Goal: Complete application form: Complete application form

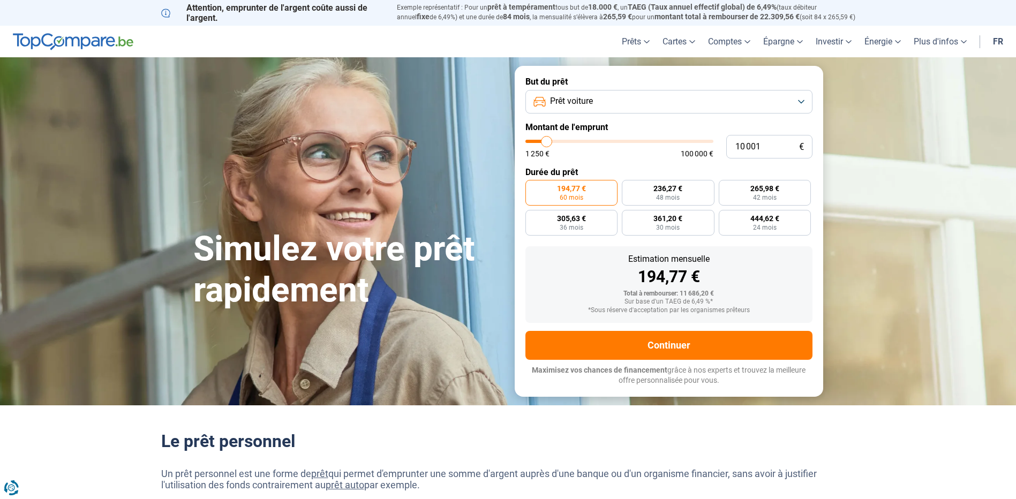
type input "10 250"
type input "10250"
type input "10 500"
type input "10500"
type input "11 500"
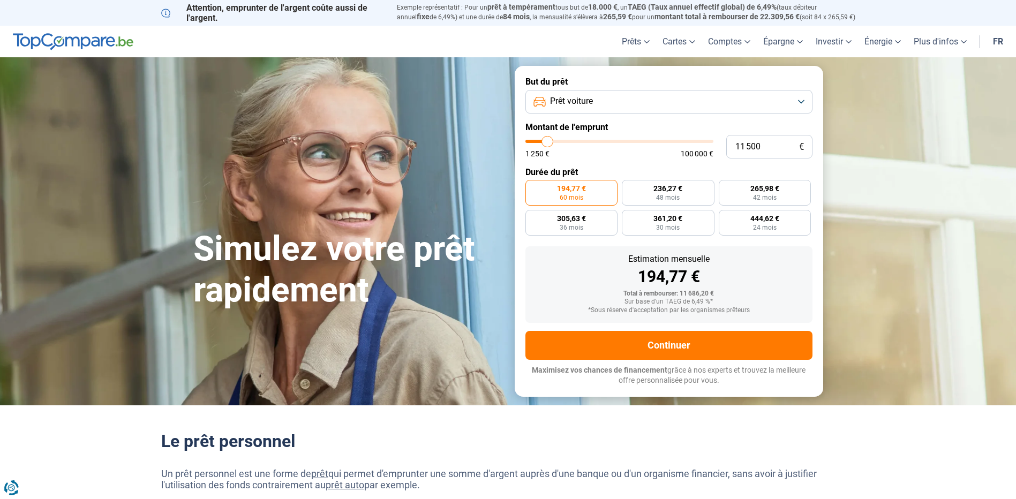
type input "11500"
type input "14 250"
type input "14250"
type input "16 500"
type input "16500"
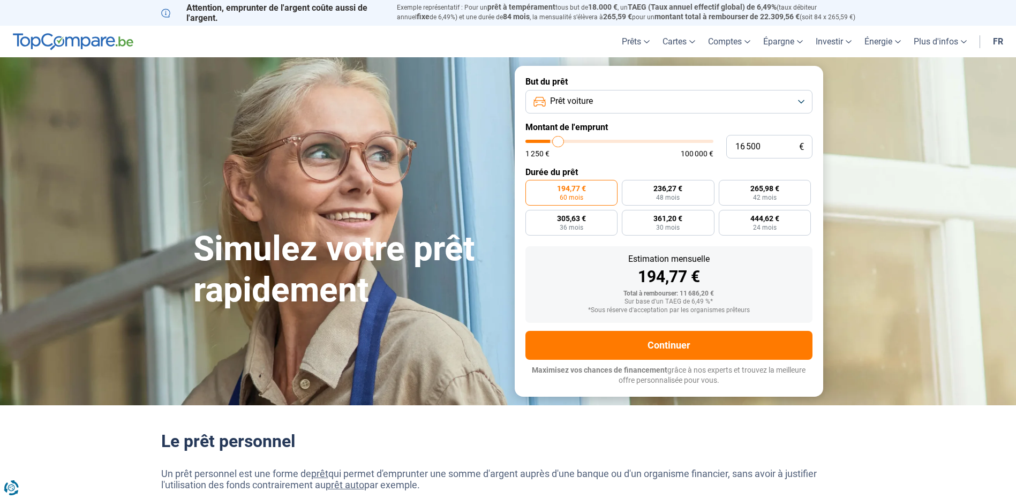
type input "19 000"
type input "19000"
type input "21 250"
type input "21250"
type input "22 750"
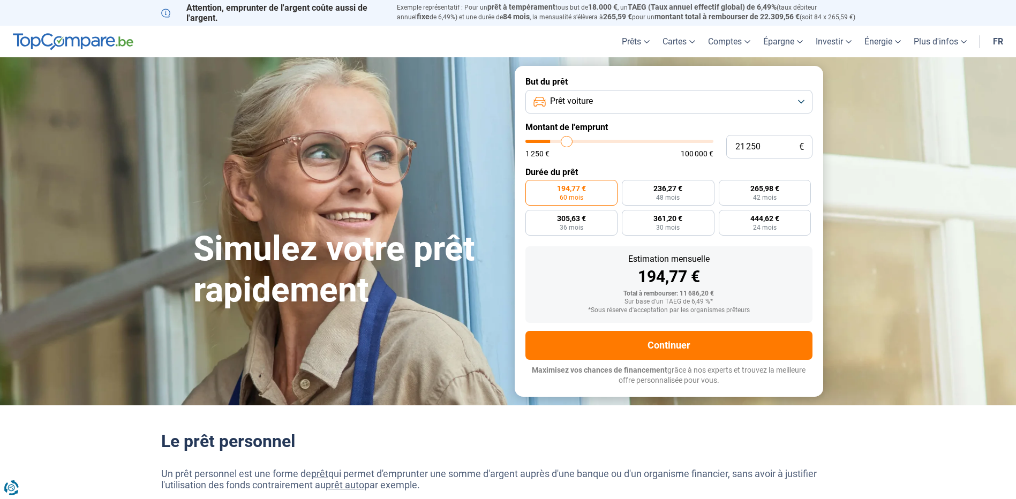
type input "22750"
type input "24 500"
type input "24500"
type input "26 500"
type input "26500"
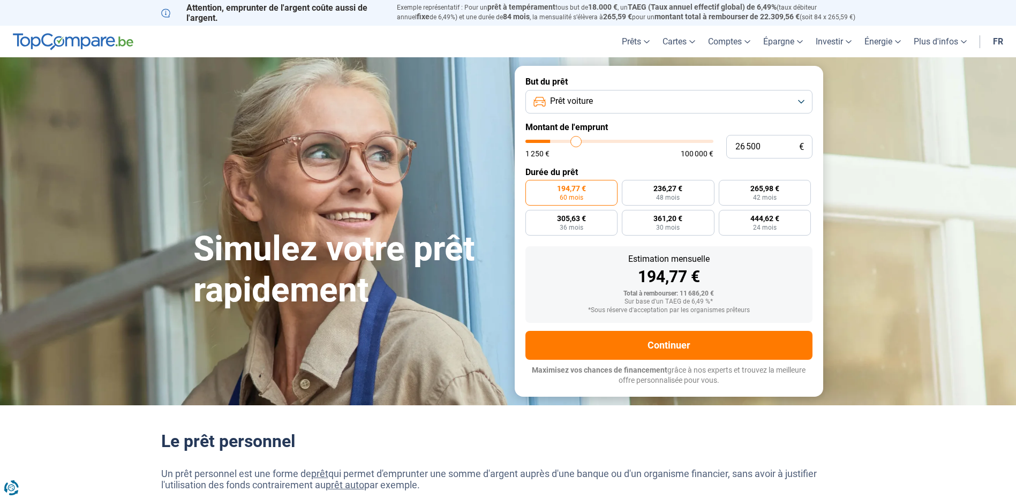
type input "28 250"
type input "28250"
type input "31 000"
type input "31000"
type input "32 000"
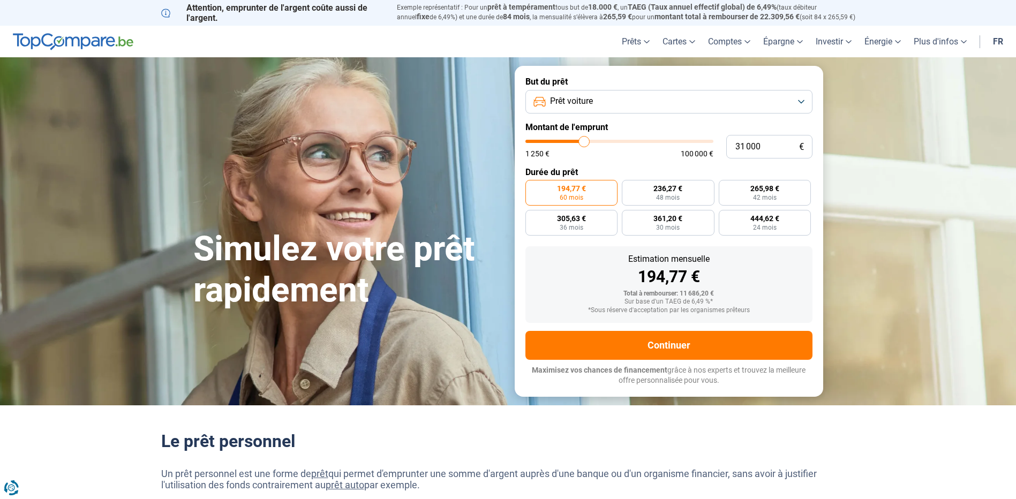
type input "32000"
type input "32 250"
type input "32250"
type input "32 500"
type input "32500"
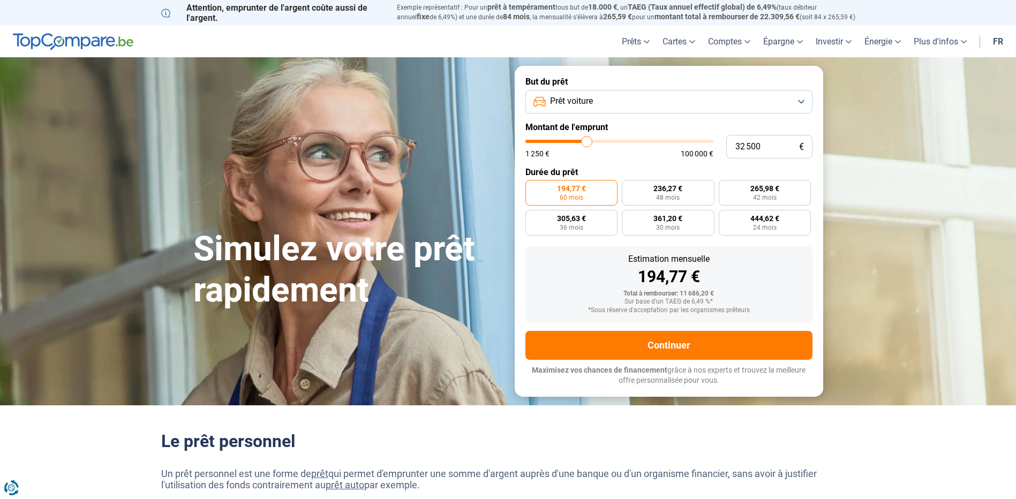
type input "33 250"
type input "33250"
type input "34 000"
type input "34000"
type input "34 750"
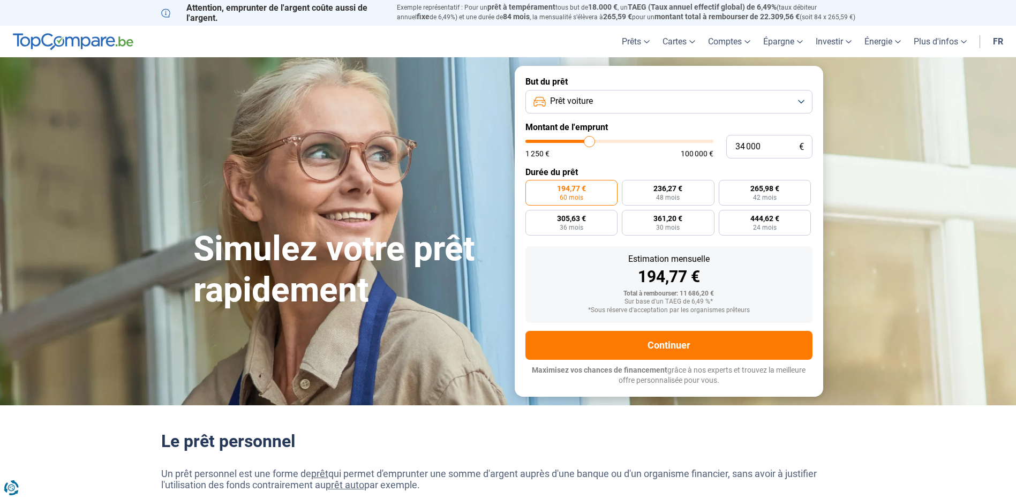
type input "34750"
type input "35 000"
type input "35000"
type input "36 250"
type input "36250"
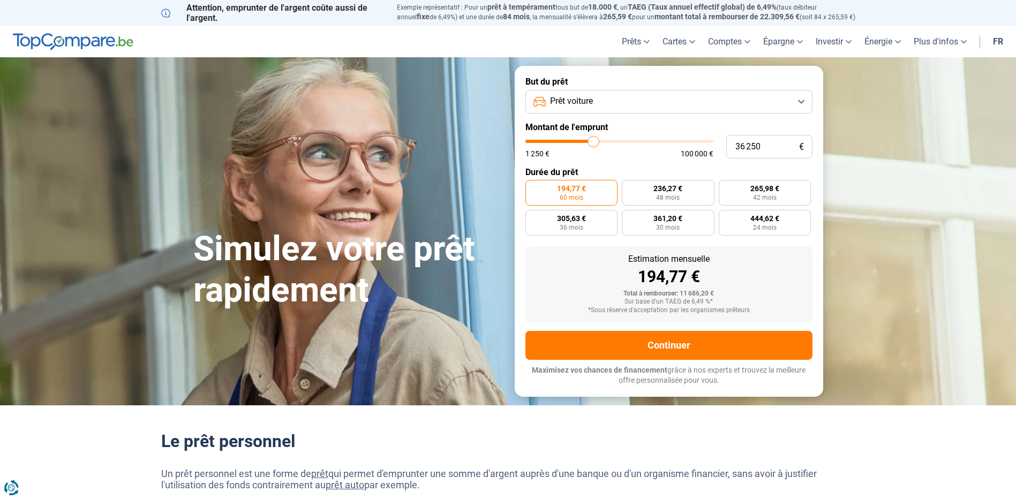
type input "38 500"
type input "38500"
type input "38 750"
type input "38750"
type input "40 750"
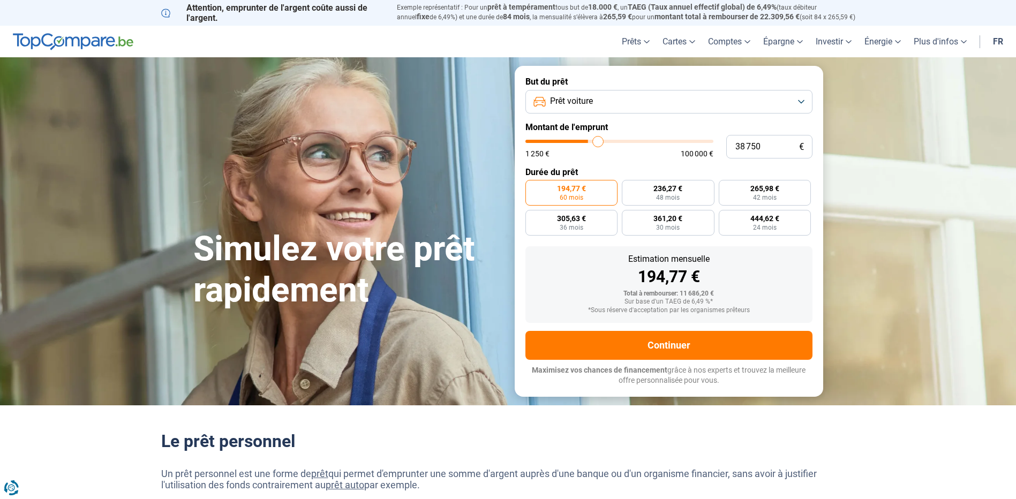
type input "40750"
type input "43 000"
type input "43000"
type input "45 000"
type input "45000"
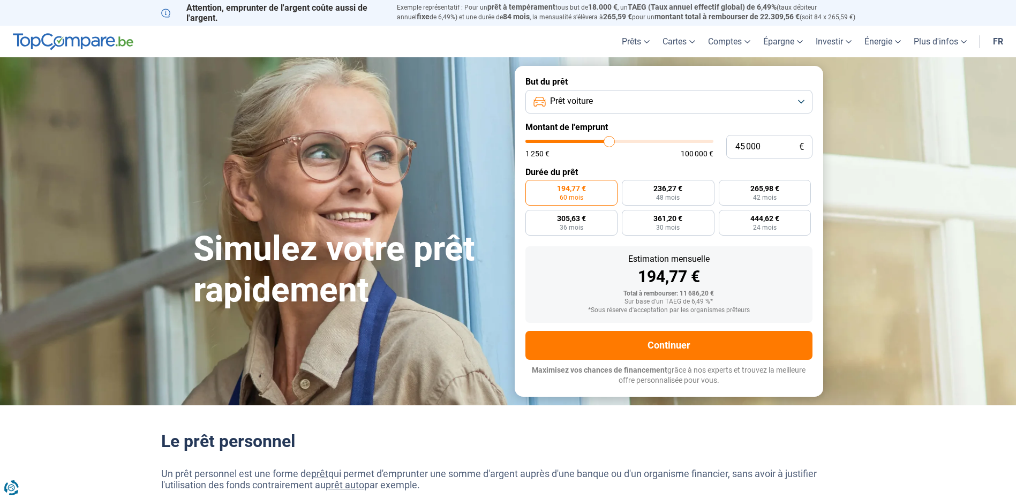
type input "45 250"
type input "45250"
type input "45 500"
type input "45500"
type input "46 000"
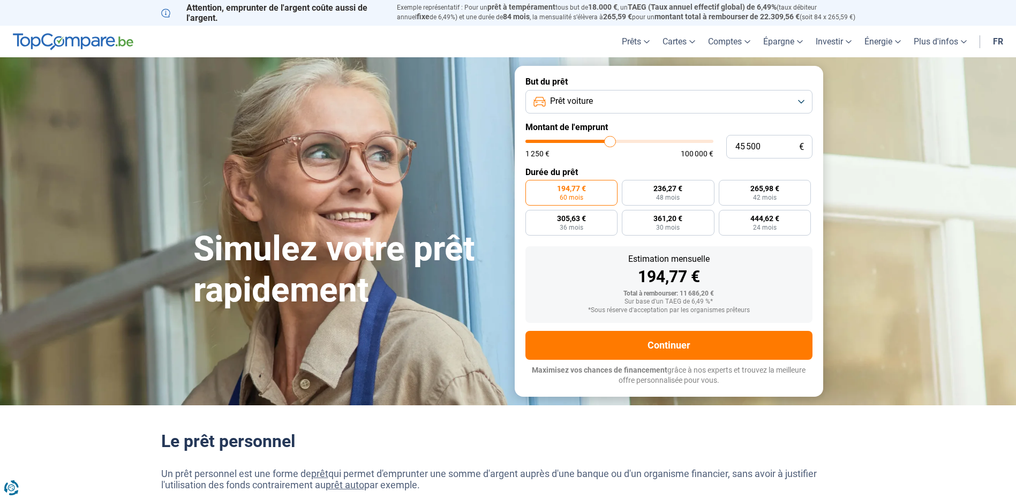
type input "46000"
type input "46 500"
type input "46500"
type input "47 000"
type input "47000"
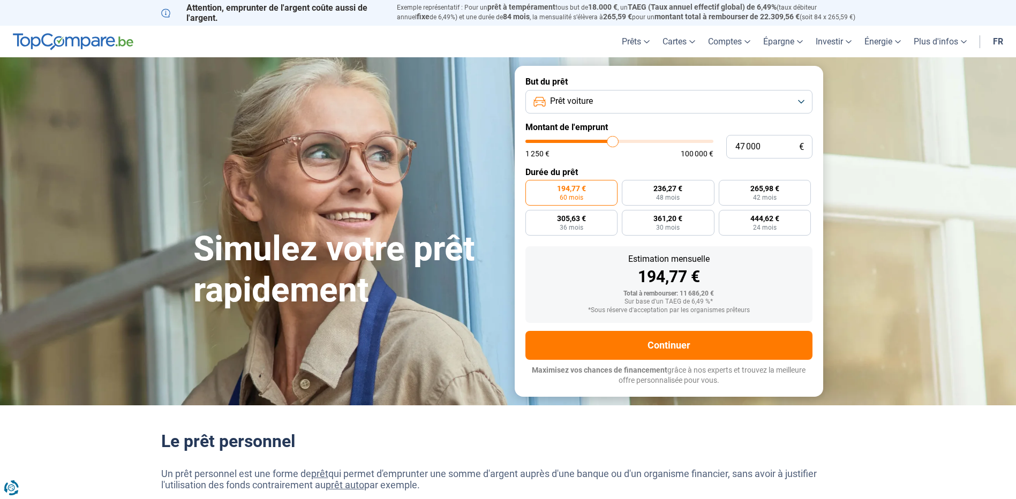
type input "49 000"
type input "49000"
type input "49 500"
type input "49500"
type input "52 750"
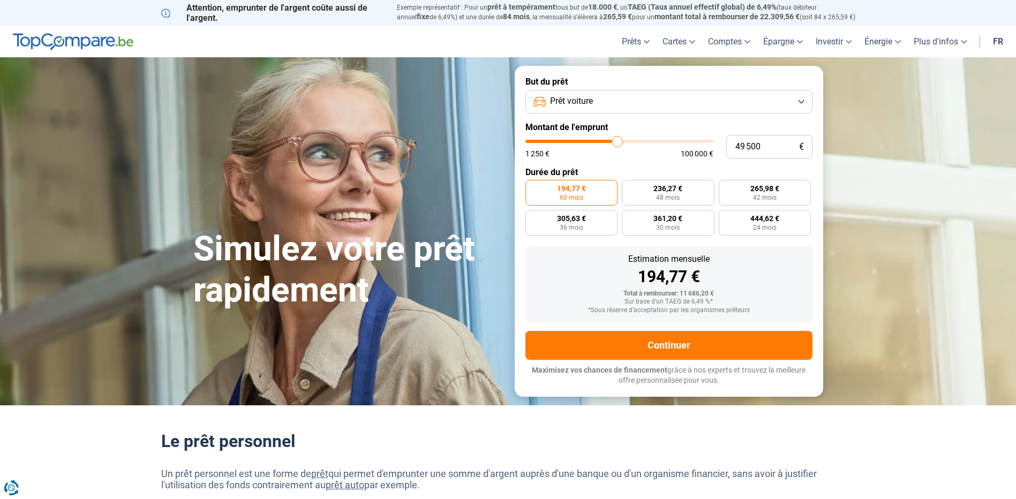
type input "52750"
type input "53 250"
type input "53250"
type input "54 250"
type input "54250"
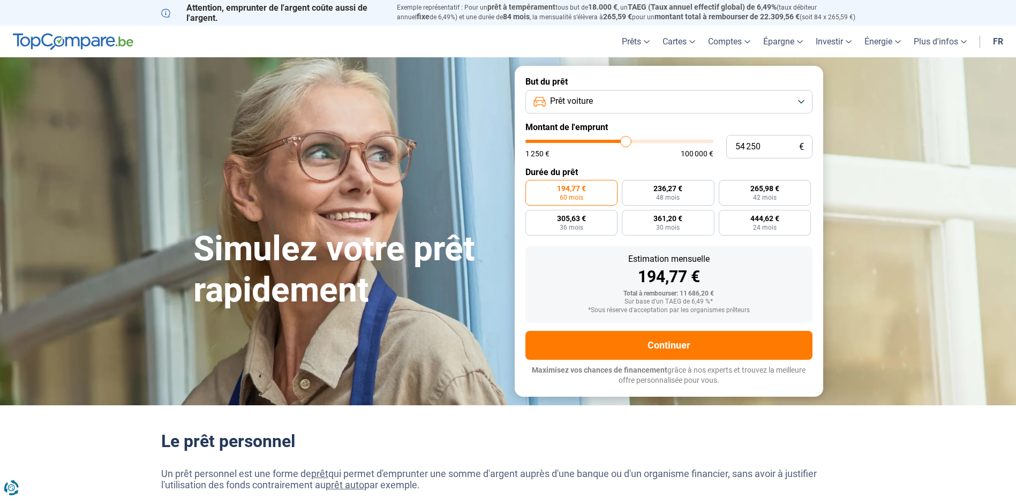
type input "55 750"
type input "55750"
type input "56 000"
type input "56000"
type input "56 500"
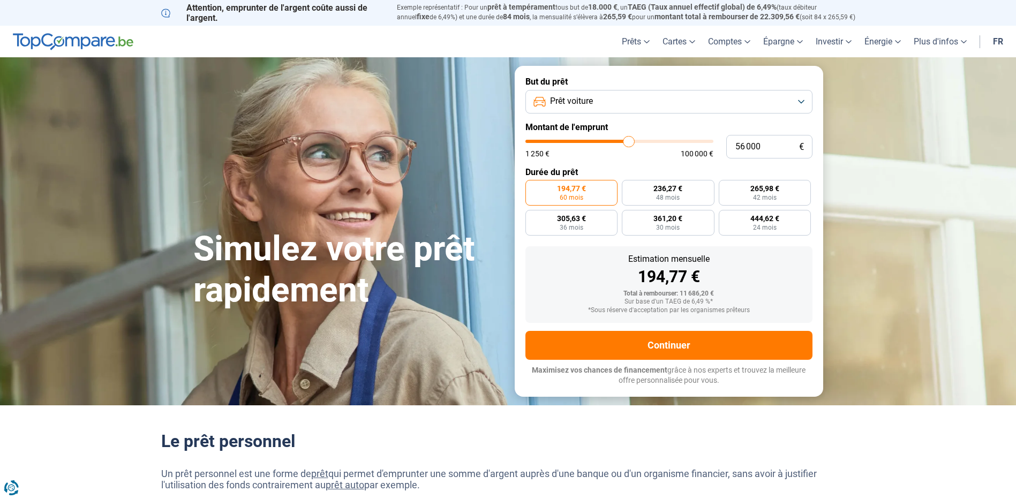
type input "56500"
type input "57 250"
type input "57250"
type input "57 750"
type input "57750"
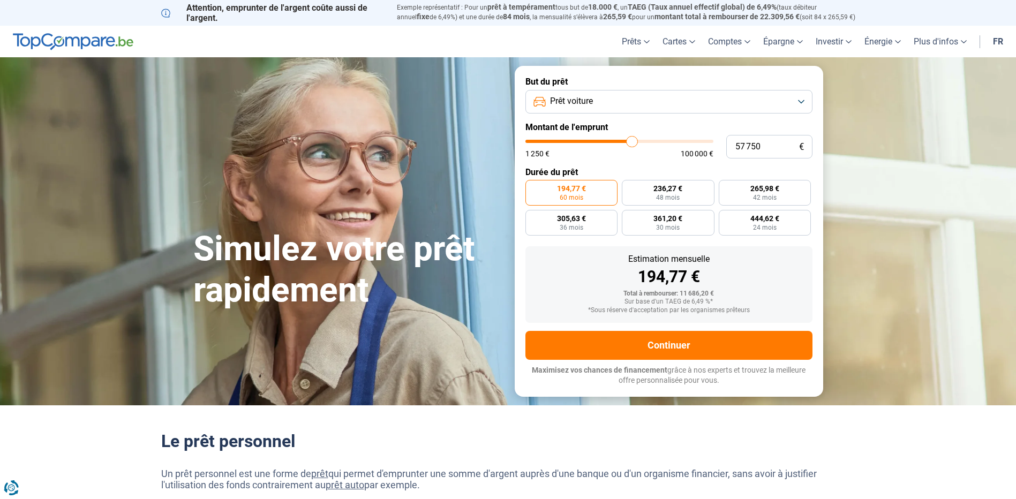
type input "58 000"
type input "58000"
type input "58 500"
type input "58500"
type input "59 000"
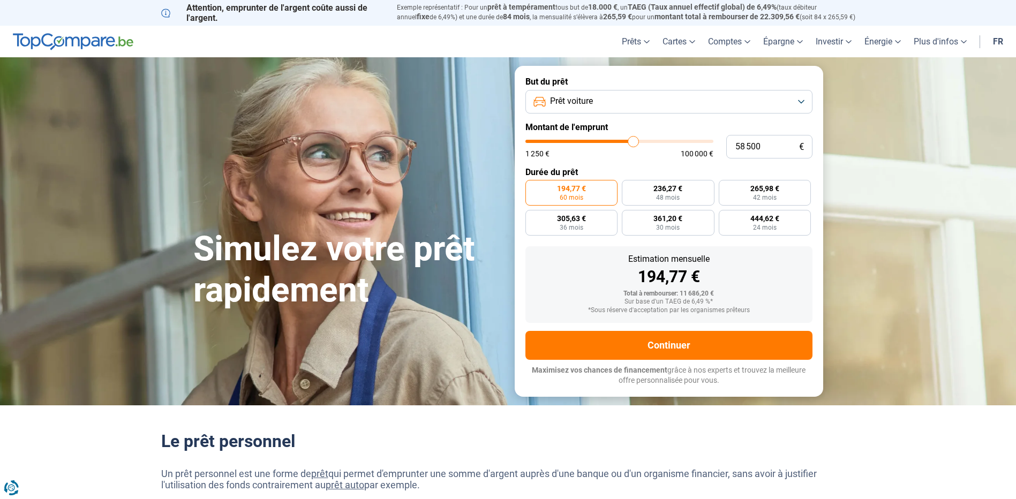
type input "59000"
type input "59 250"
type input "59250"
type input "60 250"
type input "60250"
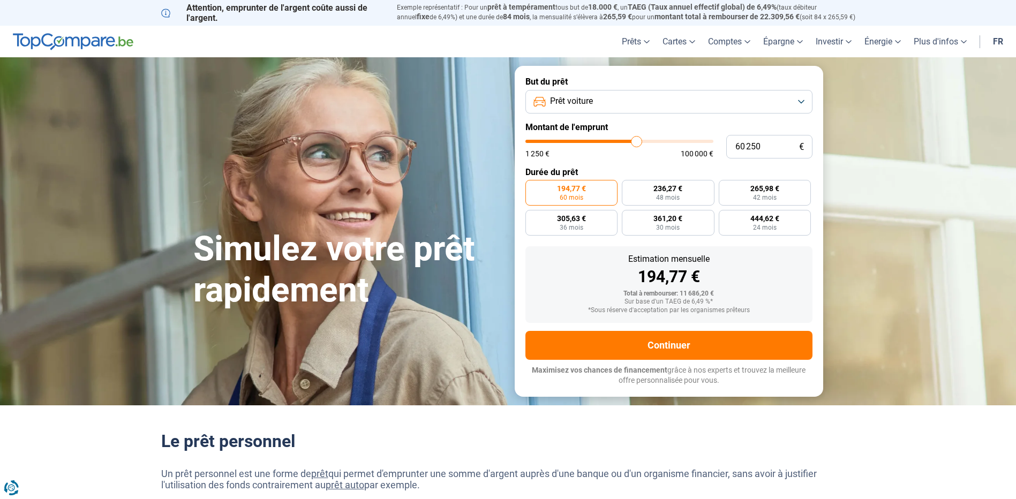
type input "60 500"
type input "60500"
type input "60 750"
type input "60750"
type input "61 500"
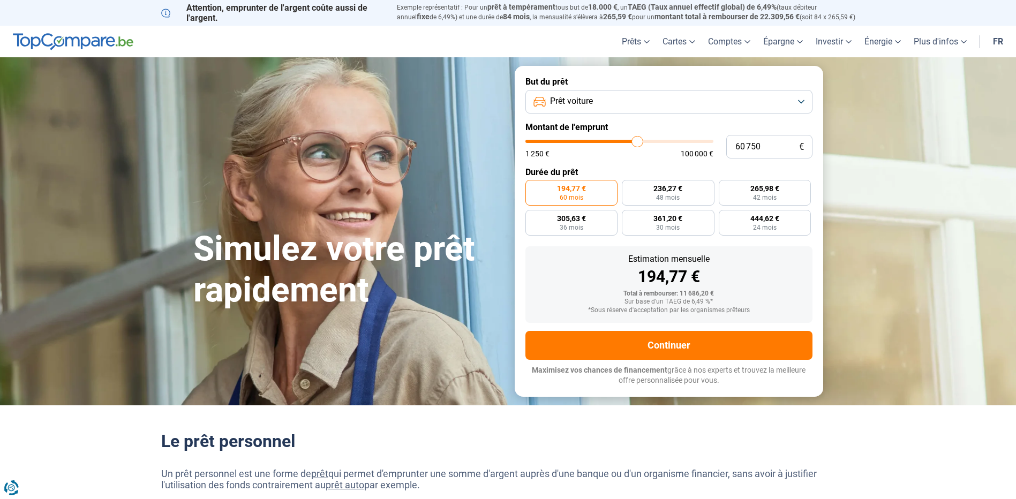
type input "61500"
type input "61 750"
type input "61750"
type input "62 500"
type input "62500"
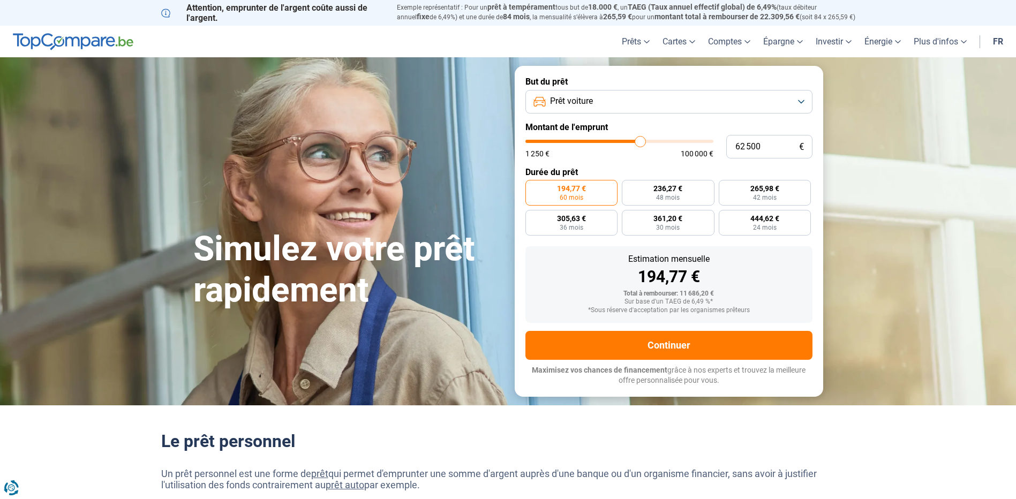
type input "63 250"
type input "63250"
type input "63 500"
type input "63500"
type input "63 750"
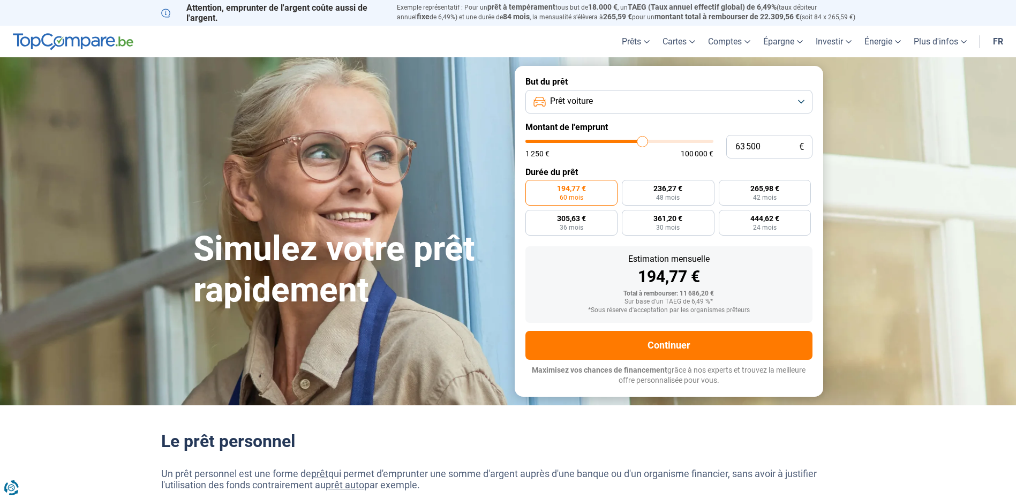
type input "63750"
type input "64 250"
type input "64250"
type input "64 750"
type input "64750"
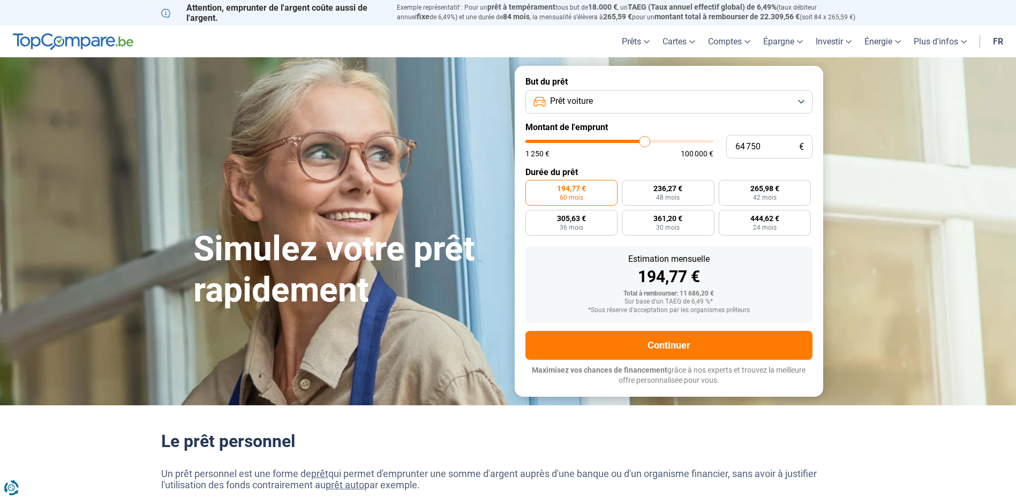
type input "65 000"
type input "65000"
type input "65 250"
type input "65250"
type input "65 750"
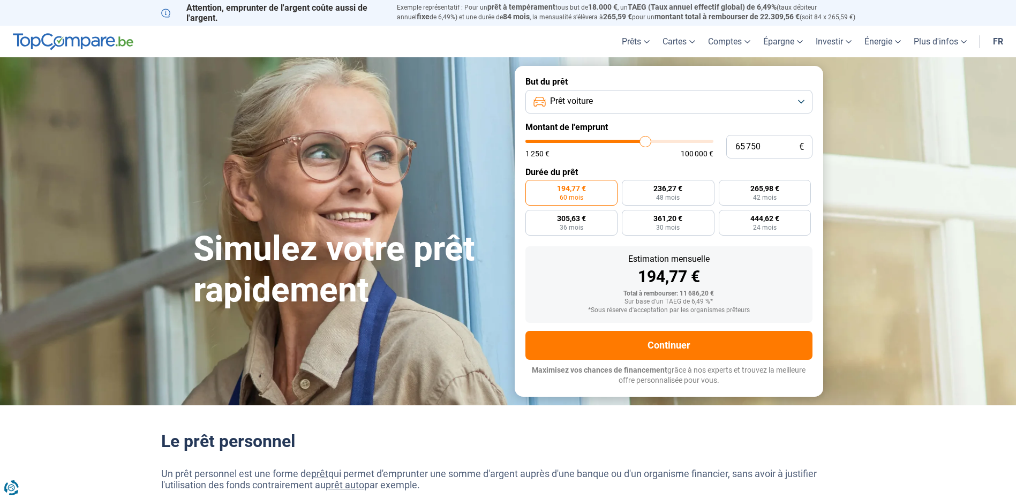
type input "65750"
type input "66 000"
type input "66000"
type input "66 500"
type input "66500"
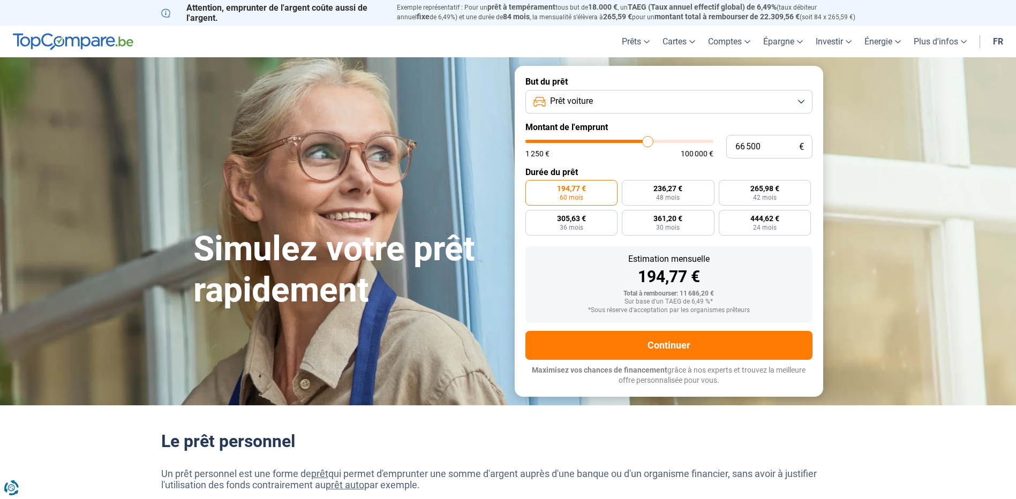
type input "66 250"
type input "66250"
type input "66 000"
type input "66000"
type input "65 750"
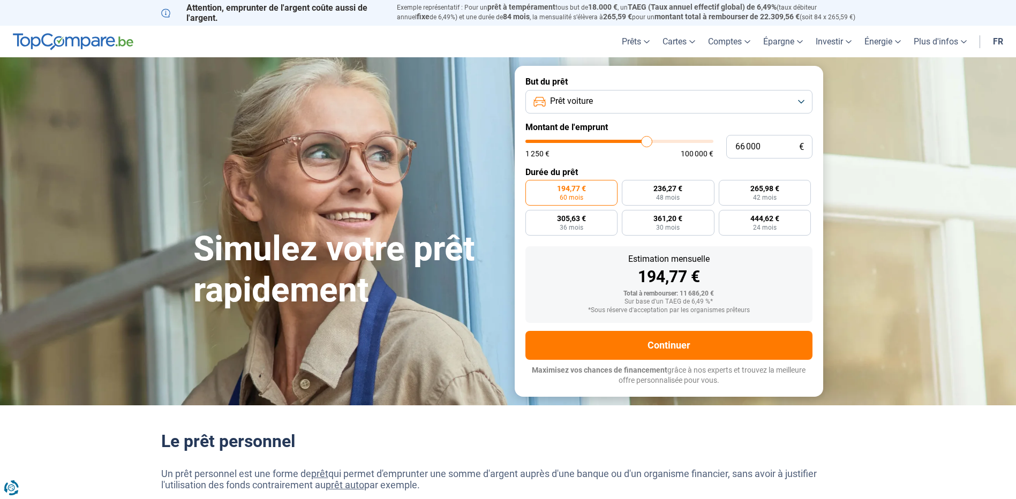
type input "65750"
type input "65 250"
type input "65250"
type input "65 000"
drag, startPoint x: 547, startPoint y: 142, endPoint x: 645, endPoint y: 140, distance: 97.5
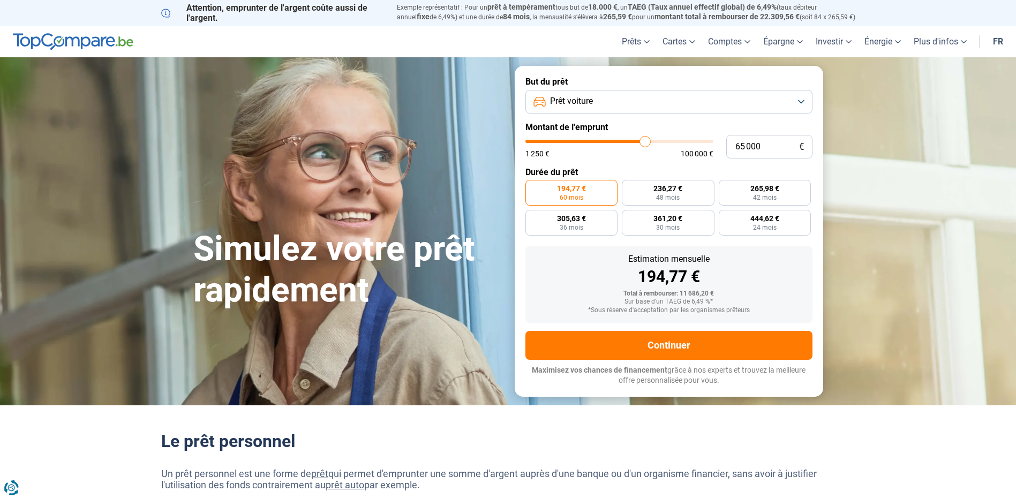
type input "65000"
click at [645, 140] on input "range" at bounding box center [619, 141] width 188 height 3
radio input "false"
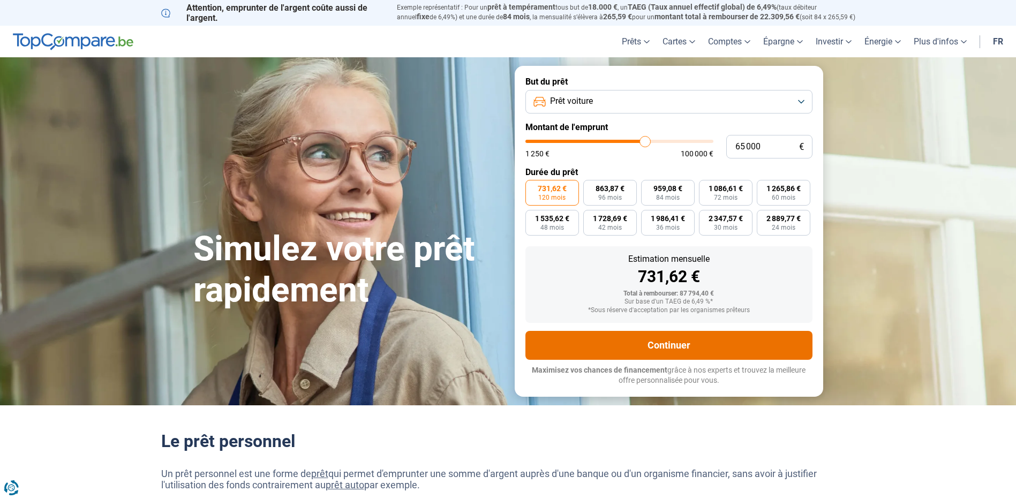
click at [673, 347] on button "Continuer" at bounding box center [668, 345] width 287 height 29
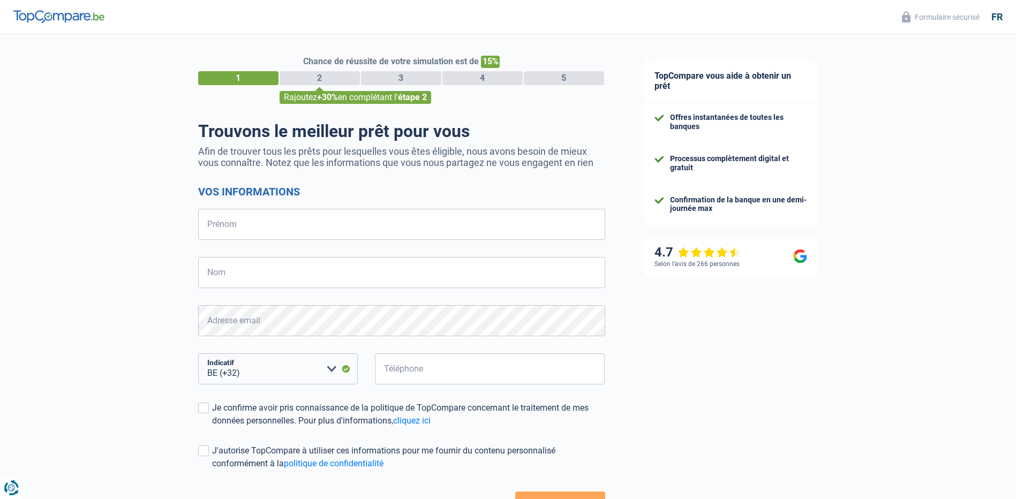
select select "32"
click at [364, 219] on input "Prénom" at bounding box center [401, 224] width 407 height 31
type input "olivier"
click at [367, 267] on input "Nom" at bounding box center [401, 272] width 407 height 31
type input "jamotte"
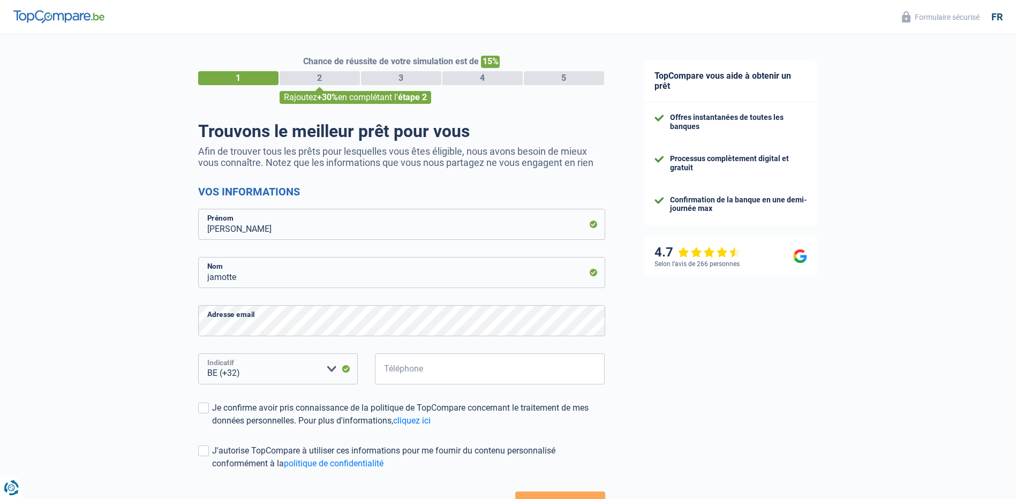
click at [295, 379] on select "BE (+32) LU (+352) Veuillez sélectionner une option" at bounding box center [278, 368] width 160 height 31
click at [407, 373] on input "Téléphone" at bounding box center [490, 368] width 230 height 31
type input "497902039"
click at [205, 410] on span at bounding box center [203, 408] width 11 height 11
click at [212, 427] on input "Je confirme avoir pris connaissance de la politique de TopCompare concernant le…" at bounding box center [212, 427] width 0 height 0
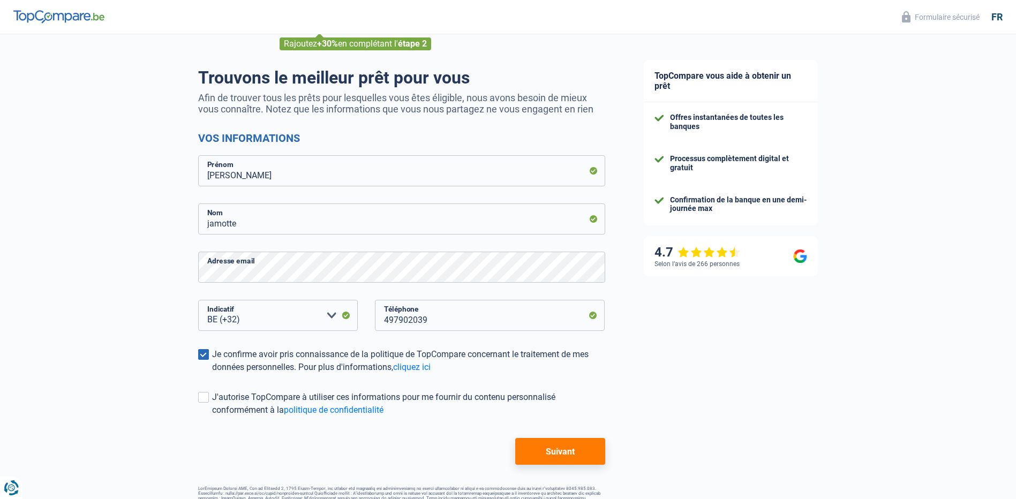
scroll to position [82, 0]
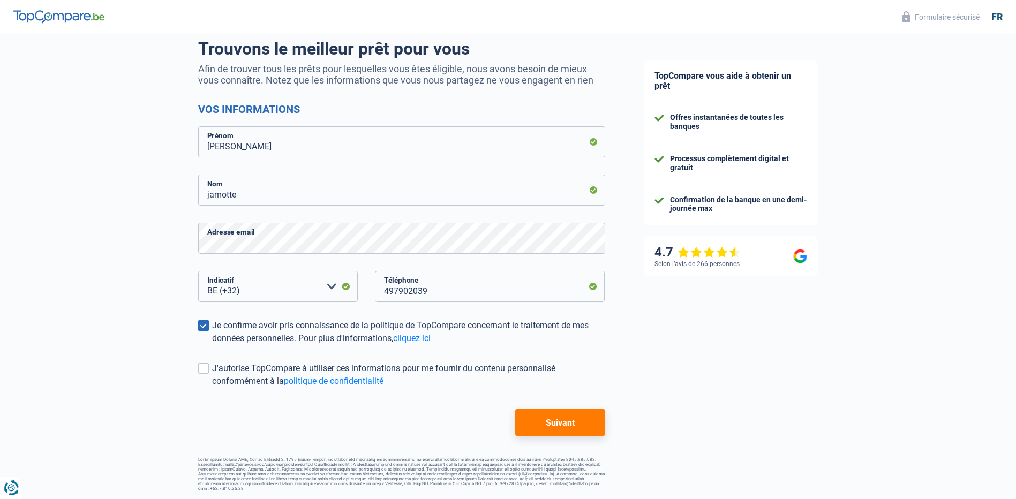
click at [559, 424] on button "Suivant" at bounding box center [559, 422] width 89 height 27
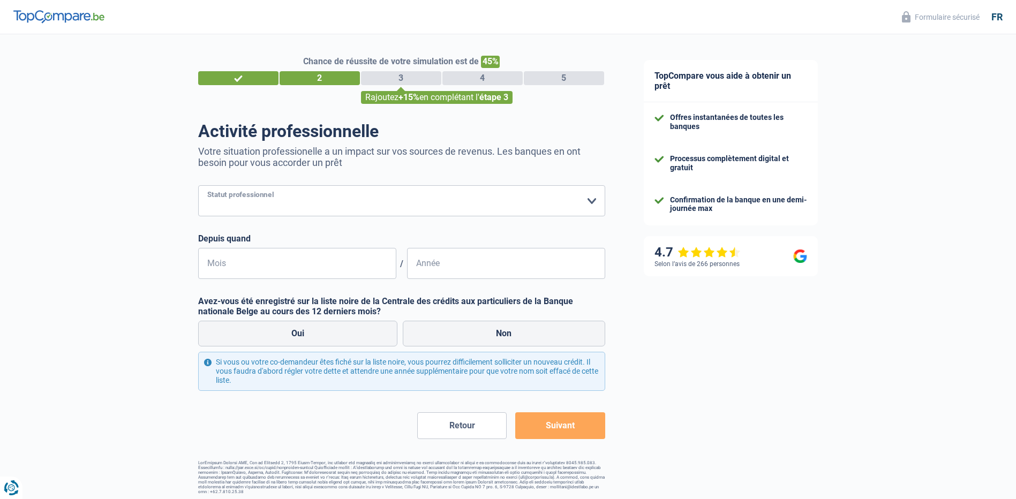
click at [588, 202] on select "Ouvrier Employé privé Employé public Invalide Indépendant Pensionné Chômeur Mut…" at bounding box center [401, 200] width 407 height 31
select select "privateEmployee"
click at [198, 186] on select "Ouvrier Employé privé Employé public Invalide Indépendant Pensionné Chômeur Mut…" at bounding box center [401, 200] width 407 height 31
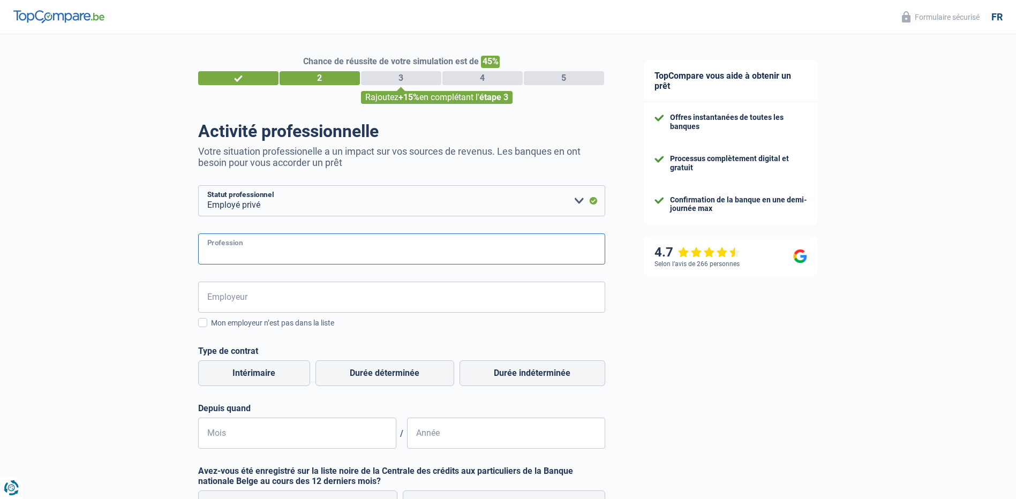
click at [536, 247] on input "Profession" at bounding box center [401, 248] width 407 height 31
click at [336, 263] on input "réceptionniste automobile" at bounding box center [401, 248] width 407 height 31
type input "réceptionniste automobile"
click at [266, 298] on input "Employeur" at bounding box center [401, 297] width 407 height 31
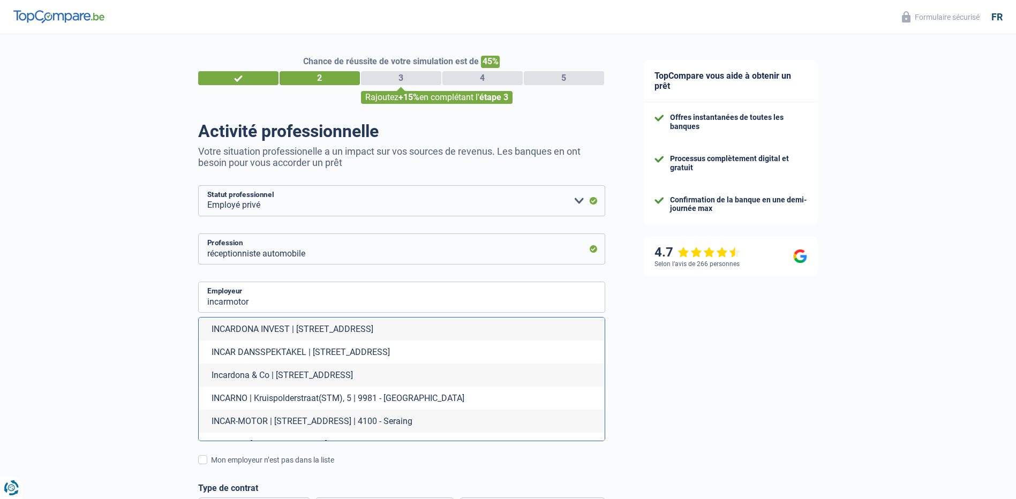
click at [284, 422] on li "INCAR-MOTOR | Rue Biefnot, 12 | 4100 - Seraing" at bounding box center [402, 421] width 406 height 23
type input "INCAR-MOTOR | Rue Biefnot, 12 | 4100 - Seraing"
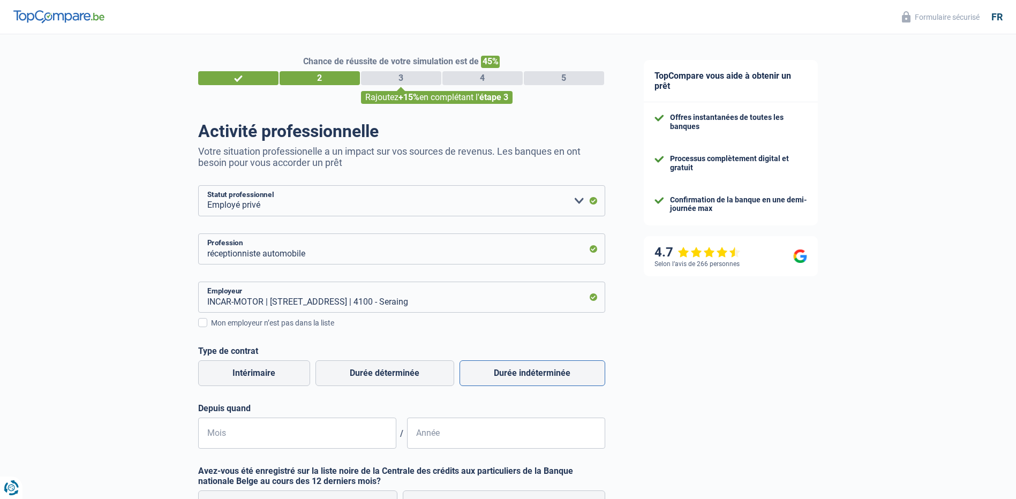
click at [538, 373] on label "Durée indéterminée" at bounding box center [532, 373] width 146 height 26
click at [538, 373] on input "Durée indéterminée" at bounding box center [532, 373] width 146 height 26
radio input "true"
click at [380, 437] on input "Mois" at bounding box center [297, 433] width 198 height 31
click at [247, 436] on input "Mois" at bounding box center [297, 433] width 198 height 31
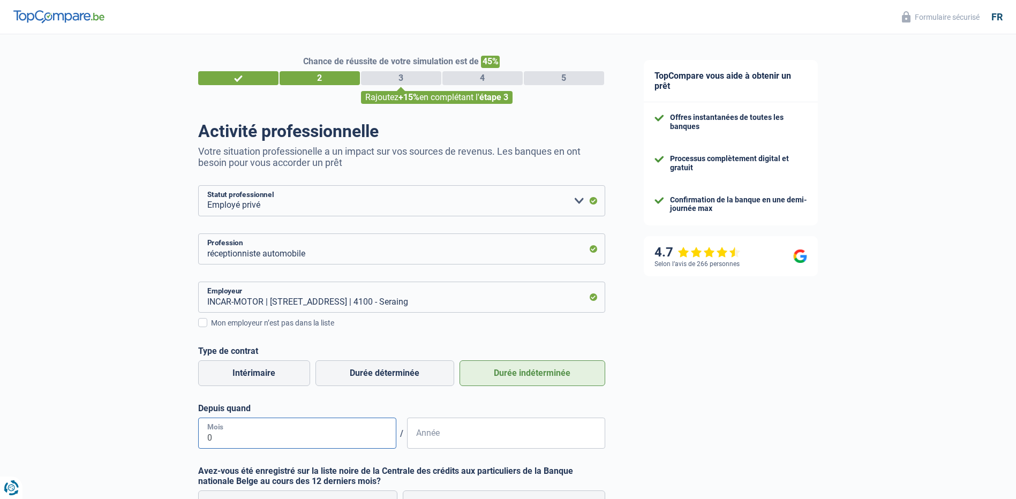
type input "04"
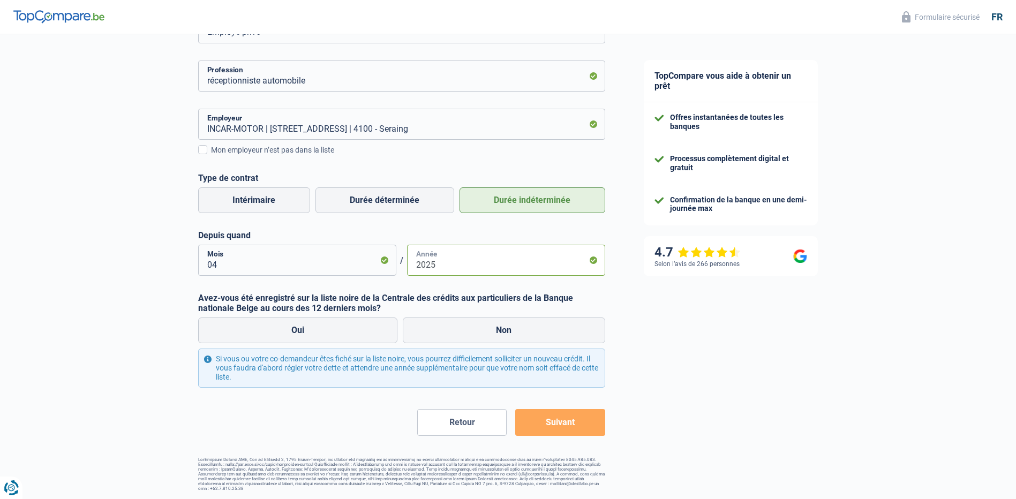
type input "2025"
click at [573, 422] on button "Suivant" at bounding box center [559, 422] width 89 height 27
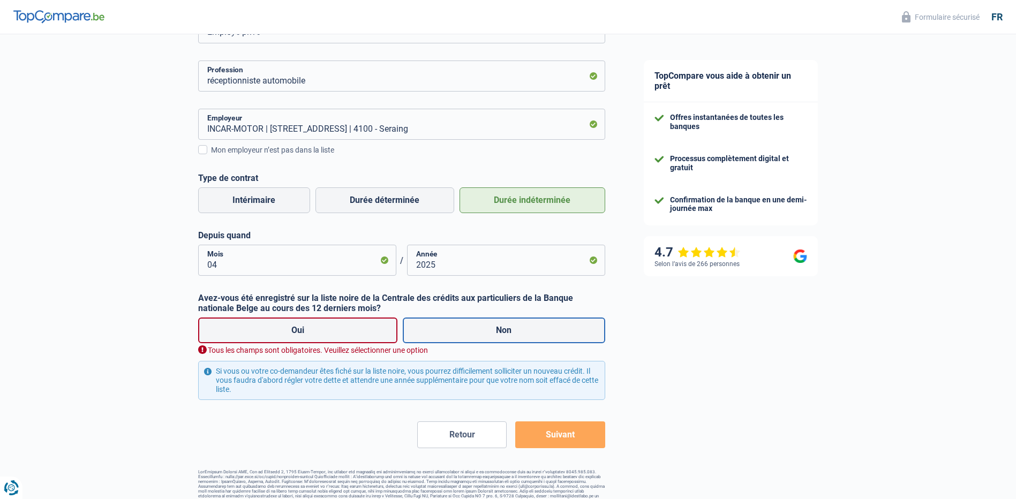
click at [506, 332] on label "Non" at bounding box center [504, 330] width 202 height 26
click at [506, 332] on input "Non" at bounding box center [504, 330] width 202 height 26
radio input "true"
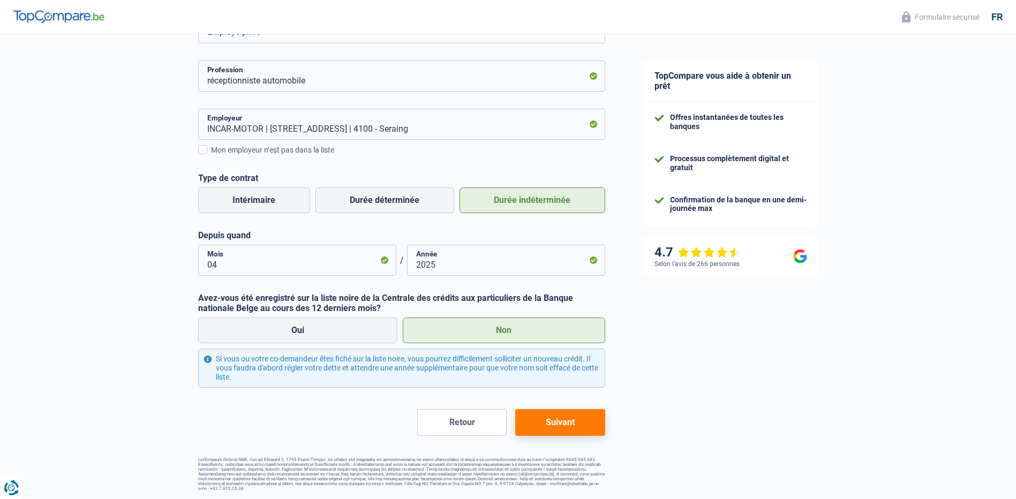
click at [554, 422] on button "Suivant" at bounding box center [559, 422] width 89 height 27
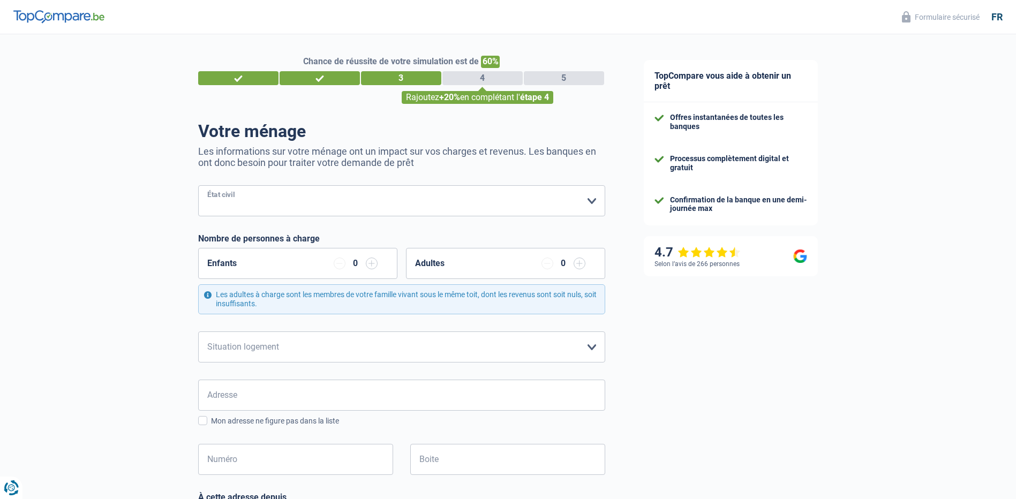
click at [591, 202] on select "Célibataire Marié(e) Cohabitant(e) légal(e) Divorcé(e) Veuf(ve) Séparé (de fait…" at bounding box center [401, 200] width 407 height 31
select select "divorced"
click at [198, 186] on select "Célibataire Marié(e) Cohabitant(e) légal(e) Divorcé(e) Veuf(ve) Séparé (de fait…" at bounding box center [401, 200] width 407 height 31
click at [299, 349] on select "Locataire Propriétaire avec prêt hypothécaire Propriétaire sans prêt hypothécai…" at bounding box center [401, 346] width 407 height 31
select select "liveWithParents"
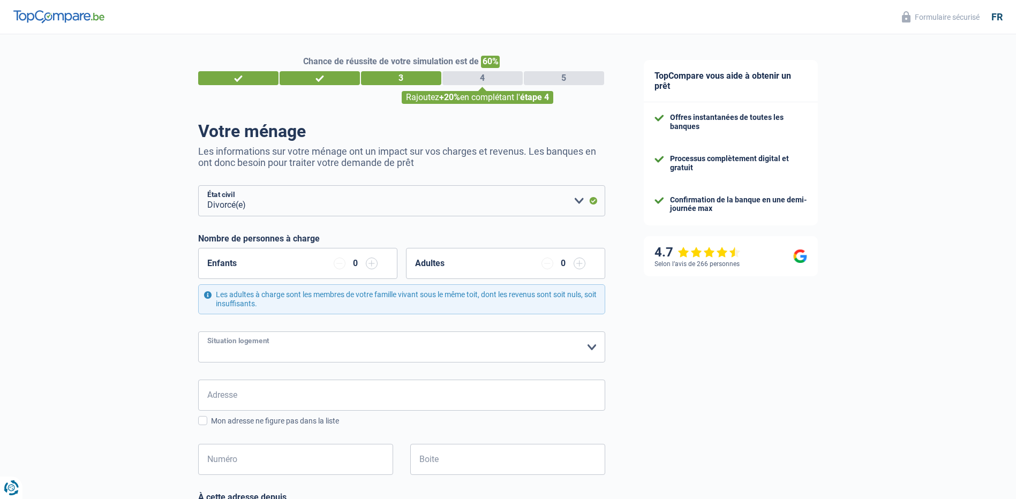
click at [198, 332] on select "Locataire Propriétaire avec prêt hypothécaire Propriétaire sans prêt hypothécai…" at bounding box center [401, 346] width 407 height 31
click at [286, 389] on input "Adresse" at bounding box center [401, 395] width 407 height 31
type input "RUE BODEN"
type input "Belgique"
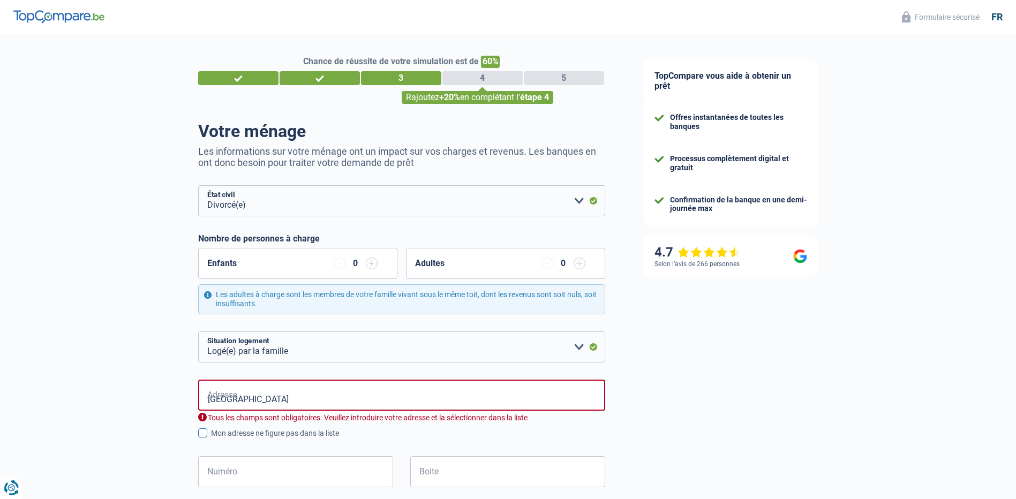
type input "Belgique"
click at [301, 402] on input "RUE BODEN" at bounding box center [401, 395] width 407 height 31
click at [326, 403] on input "RUE BODEN" at bounding box center [401, 395] width 407 height 31
drag, startPoint x: 275, startPoint y: 397, endPoint x: 187, endPoint y: 385, distance: 89.1
click at [187, 385] on div "Chance de réussite de votre simulation est de 60% 1 2 3 4 5 Rajoutez +20% en co…" at bounding box center [312, 446] width 624 height 833
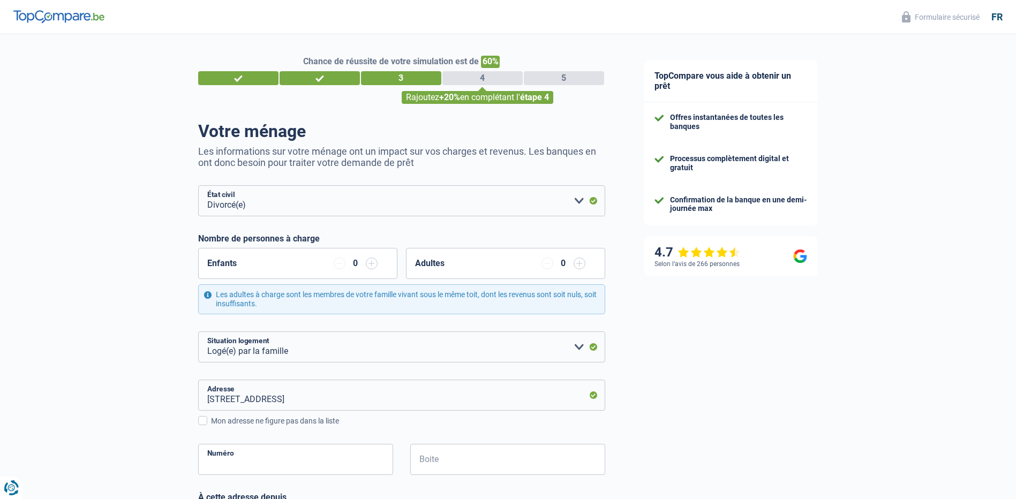
type input "Rue Boden, 4300, Waremme, BE"
type input "49"
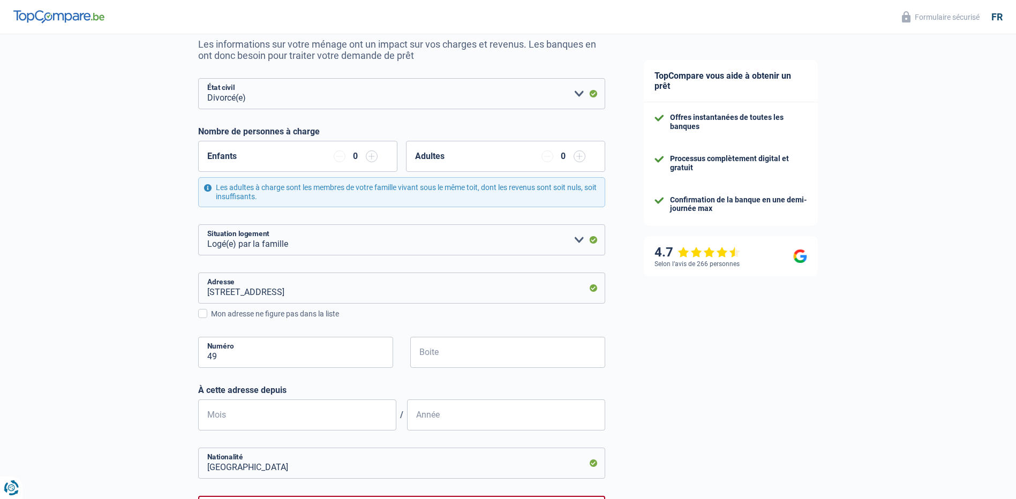
scroll to position [161, 0]
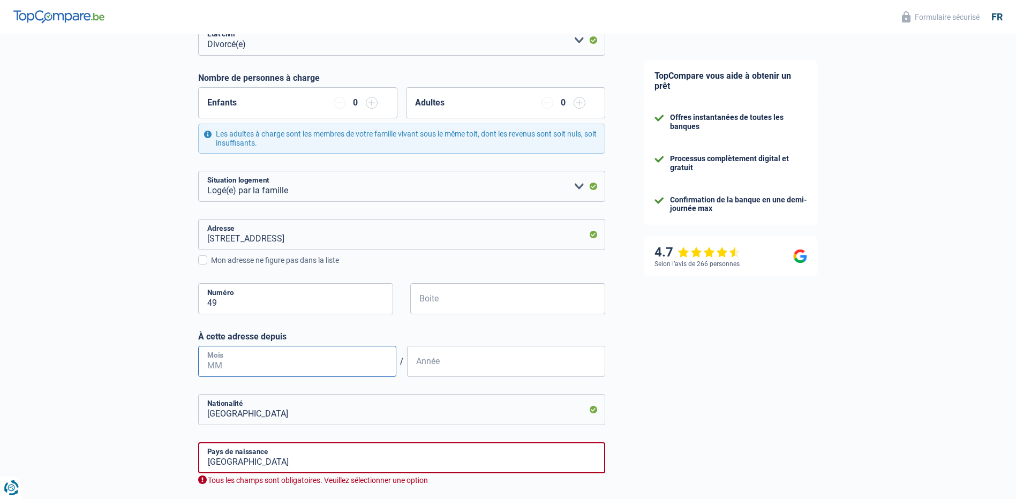
click at [335, 361] on input "Mois" at bounding box center [297, 361] width 198 height 31
click at [276, 371] on input "Mois" at bounding box center [297, 361] width 198 height 31
type input "05"
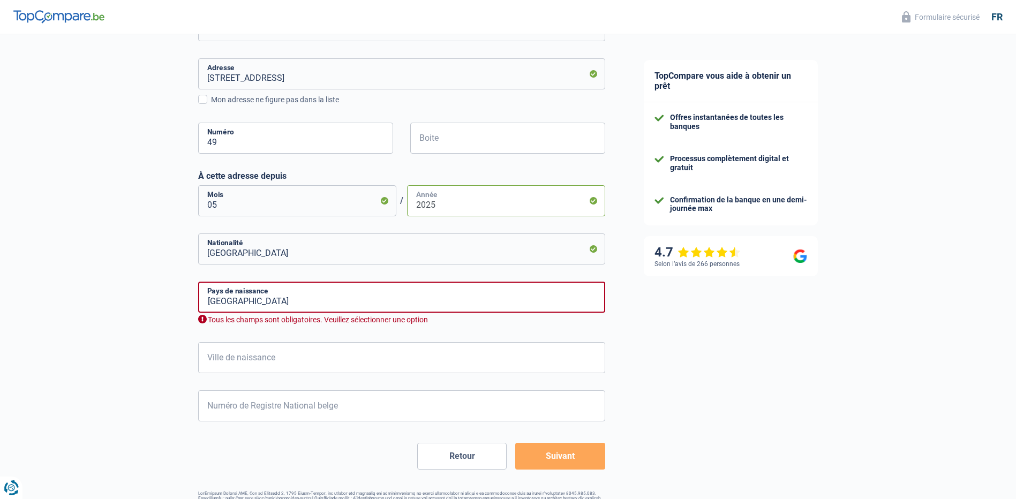
type input "2025"
click at [270, 299] on input "Belgique" at bounding box center [401, 297] width 407 height 31
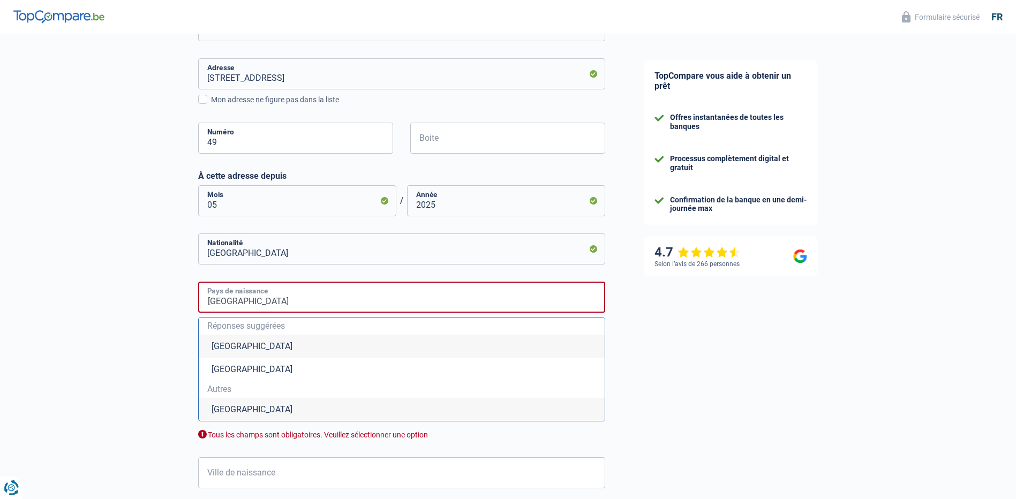
click at [251, 299] on input "Belgique" at bounding box center [401, 297] width 407 height 31
drag, startPoint x: 243, startPoint y: 299, endPoint x: 188, endPoint y: 290, distance: 55.4
click at [188, 290] on div "Chance de réussite de votre simulation est de 60% 1 2 3 4 5 Rajoutez +20% en co…" at bounding box center [312, 176] width 624 height 935
type input "Belgique"
click at [225, 344] on li "Belgique" at bounding box center [402, 346] width 406 height 23
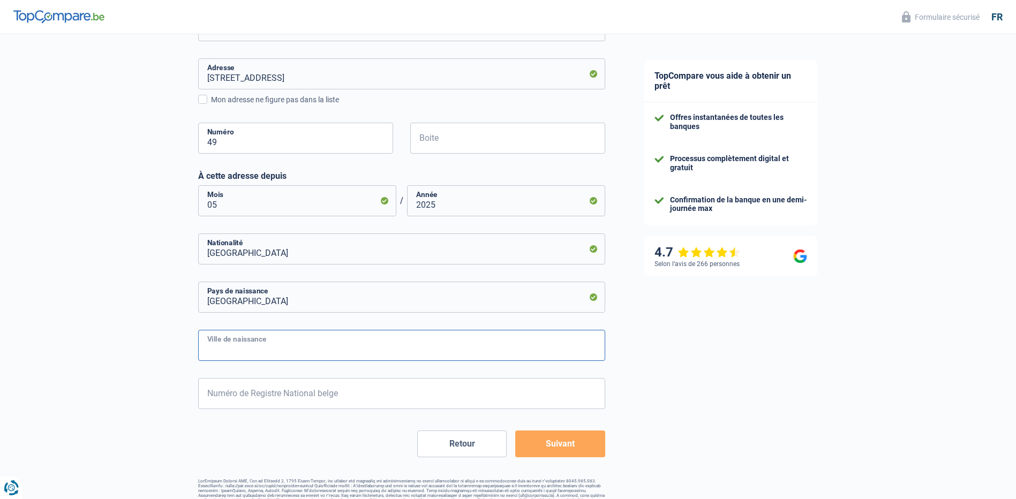
click at [233, 346] on input "Ville de naissance" at bounding box center [401, 345] width 407 height 31
type input "libramont"
click at [359, 399] on input "Numéro de Registre National belge" at bounding box center [401, 393] width 407 height 31
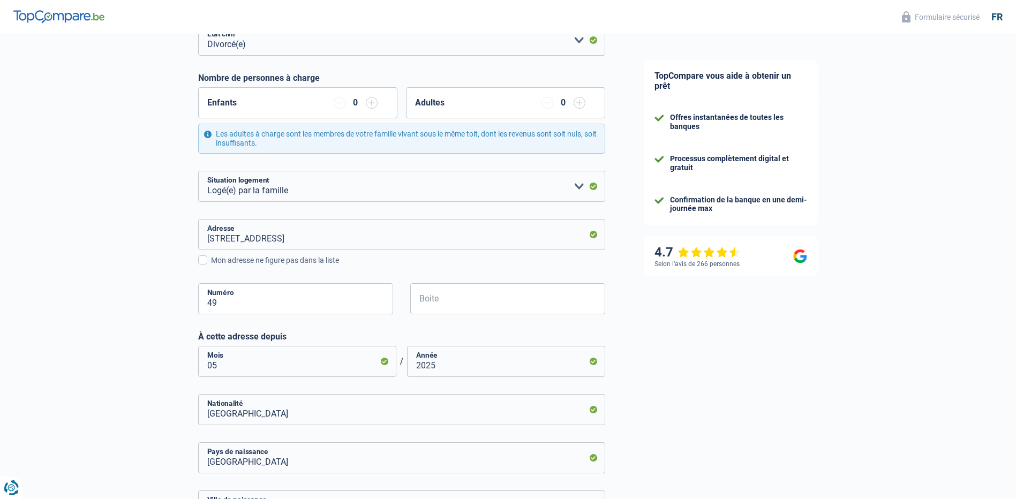
scroll to position [343, 0]
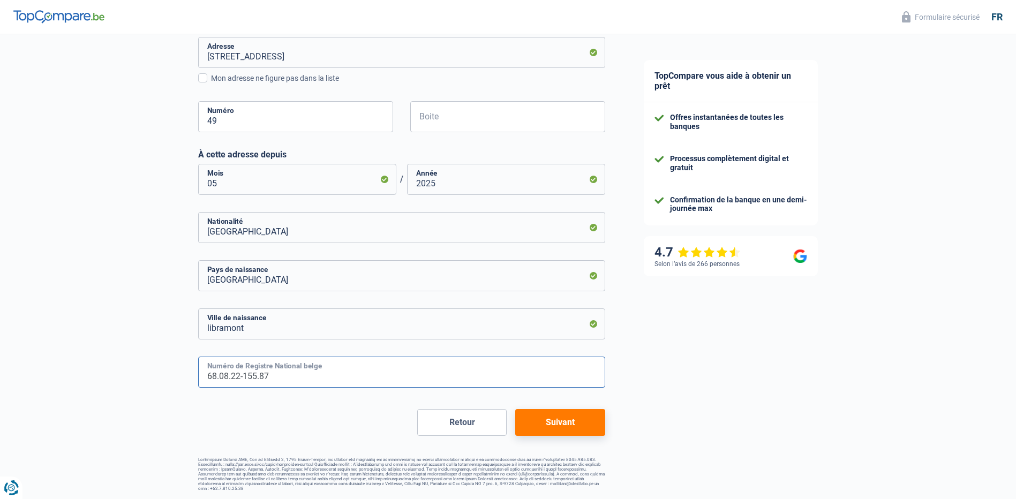
type input "68.08.22-155.87"
click at [554, 414] on button "Suivant" at bounding box center [559, 422] width 89 height 27
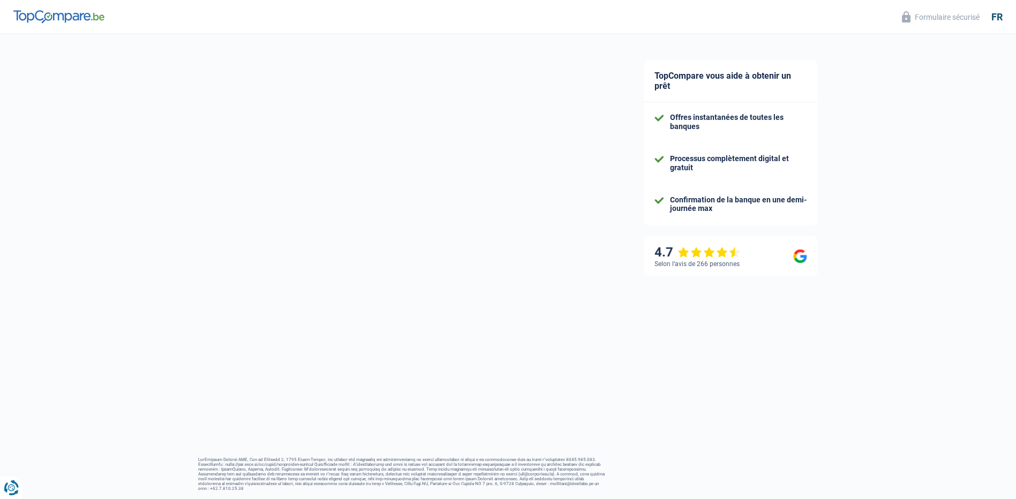
select select "netSalary"
select select "mealVouchers"
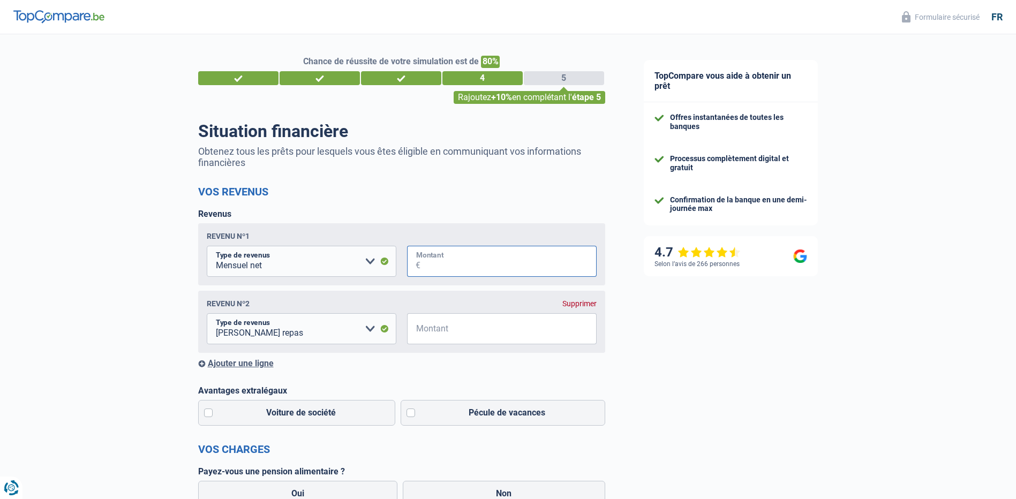
click at [450, 267] on input "Montant" at bounding box center [508, 261] width 176 height 31
type input "2.250"
click at [441, 328] on input "Montant" at bounding box center [508, 328] width 176 height 31
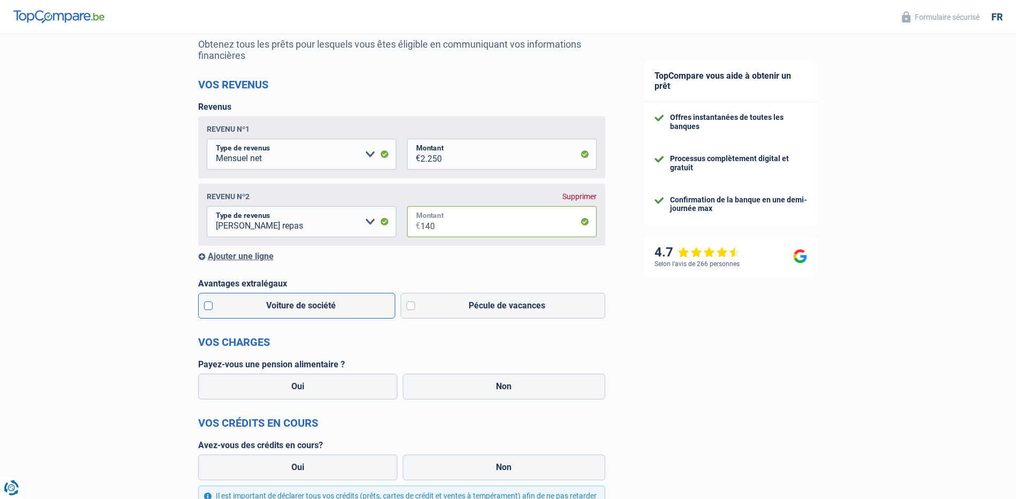
type input "140"
click at [209, 308] on label "Voiture de société" at bounding box center [297, 306] width 198 height 26
click at [362, 335] on form "Vos revenus Revenus Revenu nº1 Allocation d'handicap Allocations chômage Alloca…" at bounding box center [401, 378] width 407 height 600
click at [207, 309] on label "Voiture de société" at bounding box center [297, 306] width 198 height 26
click at [207, 309] on input "Voiture de société" at bounding box center [297, 306] width 198 height 26
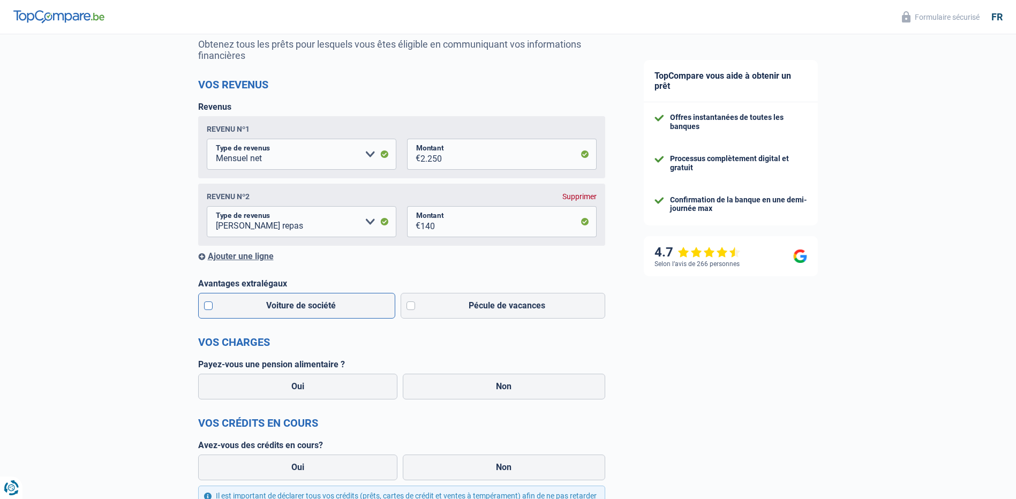
checkbox input "true"
click at [409, 308] on label "Pécule de vacances" at bounding box center [502, 306] width 205 height 26
click at [409, 308] on input "Pécule de vacances" at bounding box center [502, 306] width 205 height 26
checkbox input "true"
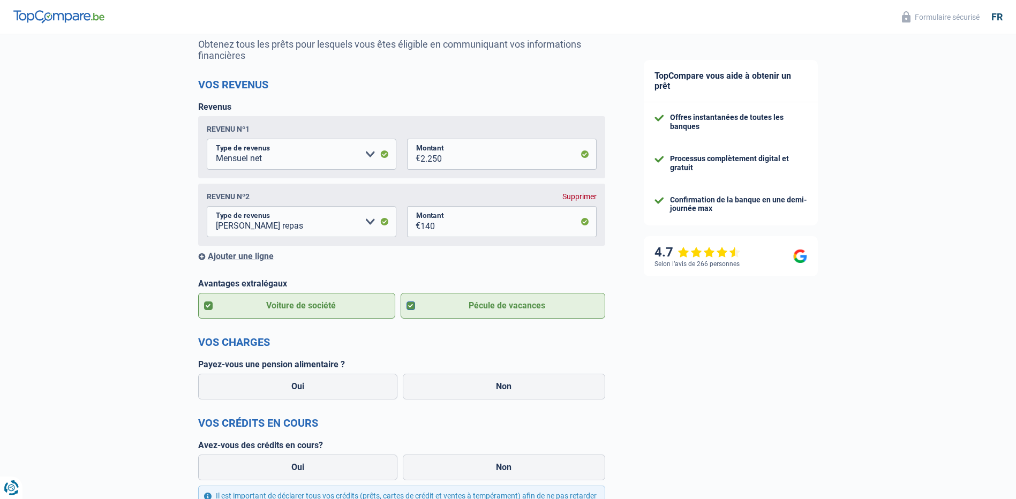
scroll to position [161, 0]
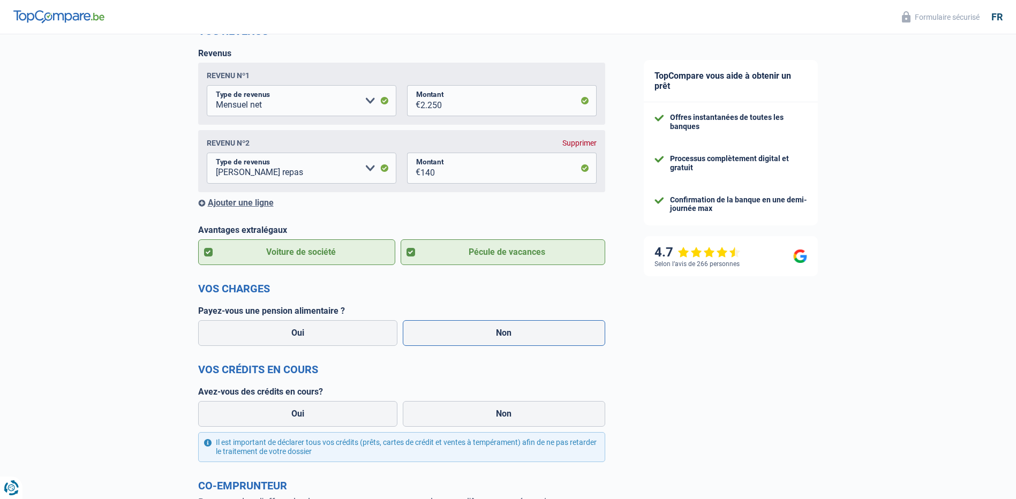
click at [479, 338] on label "Non" at bounding box center [504, 333] width 202 height 26
click at [479, 338] on input "Non" at bounding box center [504, 333] width 202 height 26
radio input "true"
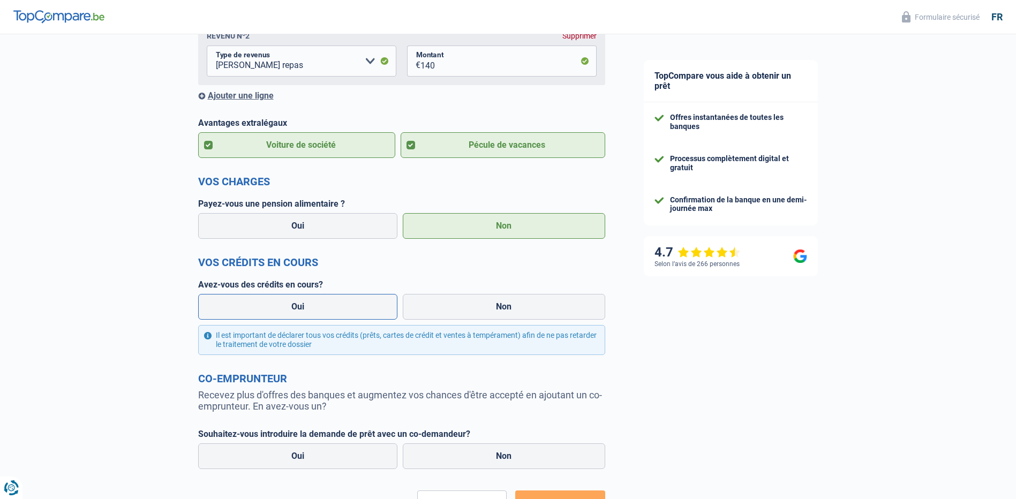
click at [301, 309] on label "Oui" at bounding box center [298, 307] width 200 height 26
click at [301, 309] on input "Oui" at bounding box center [298, 307] width 200 height 26
radio input "true"
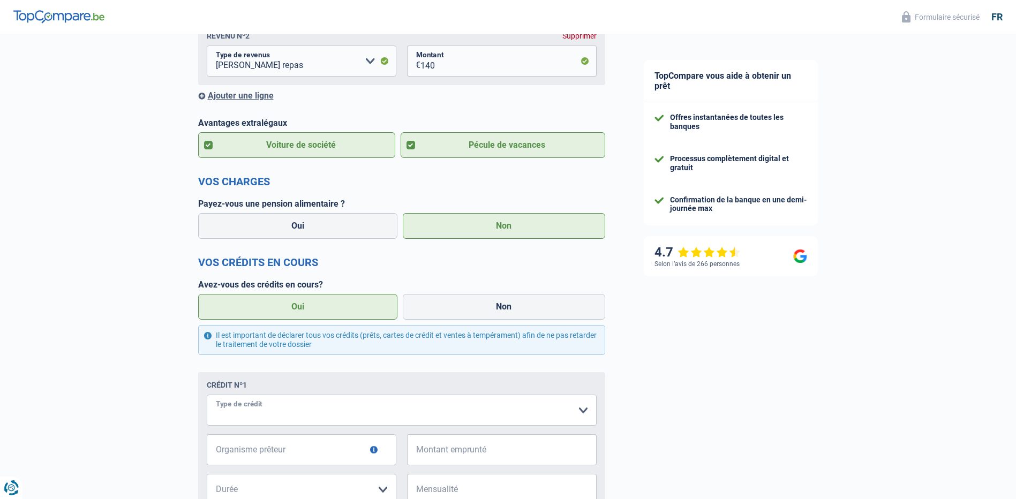
click at [292, 413] on select "Carte ou ouverture de crédit Prêt hypothécaire Vente à tempérament Prêt à tempé…" at bounding box center [402, 410] width 390 height 31
select select "personalLoan"
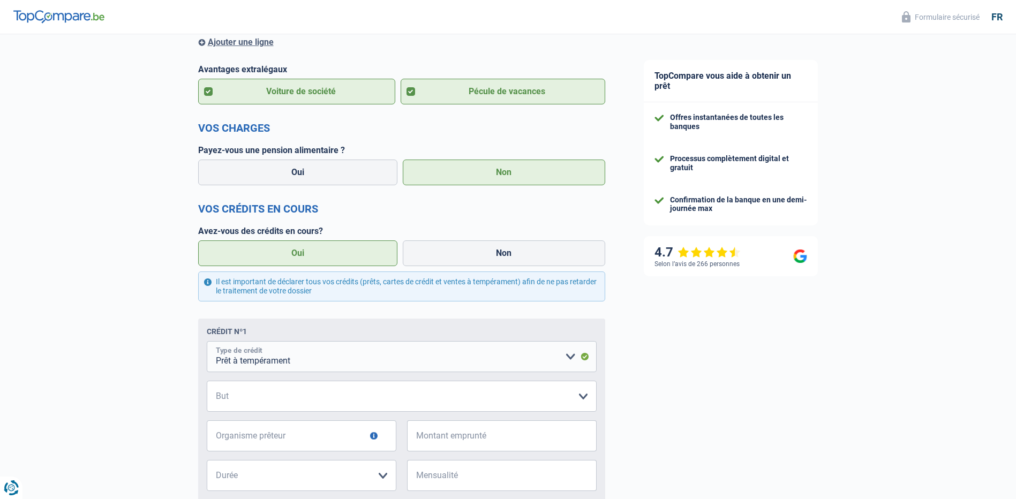
scroll to position [375, 0]
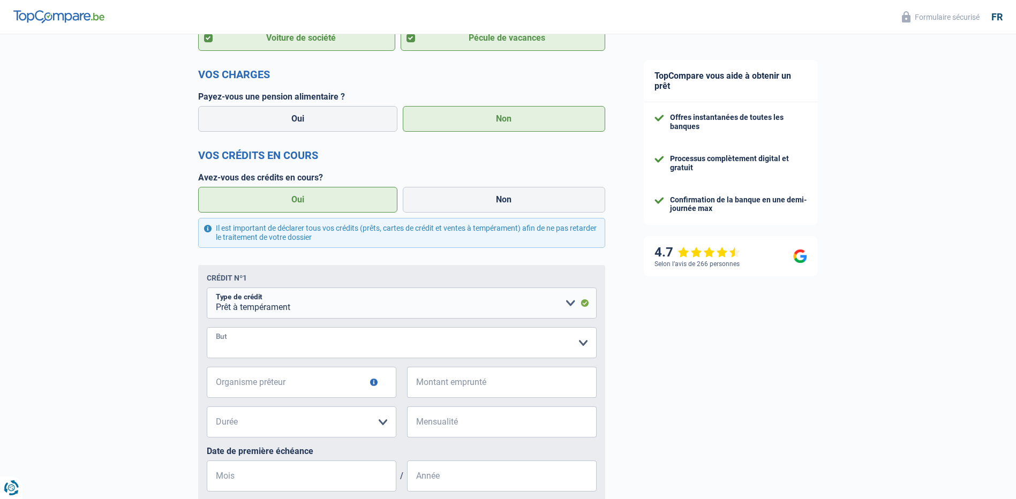
click at [308, 350] on select "Confort maison: meubles, textile, peinture, électroménager, outillage non-profe…" at bounding box center [402, 342] width 390 height 31
click at [272, 338] on select "Confort maison: meubles, textile, peinture, électroménager, outillage non-profe…" at bounding box center [402, 342] width 390 height 31
click at [308, 341] on select "Confort maison: meubles, textile, peinture, électroménager, outillage non-profe…" at bounding box center [402, 342] width 390 height 31
select select "smallWorks"
click at [207, 329] on select "Confort maison: meubles, textile, peinture, électroménager, outillage non-profe…" at bounding box center [402, 342] width 390 height 31
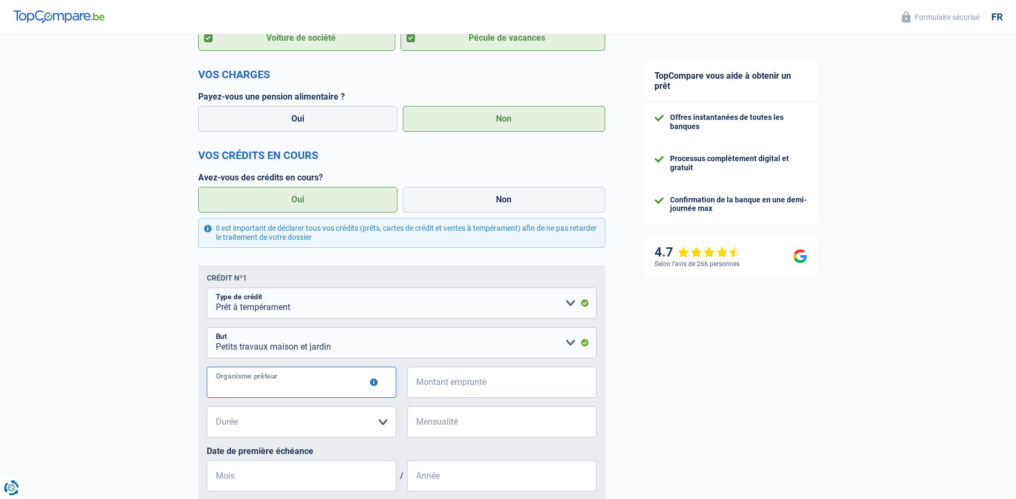
click at [318, 383] on input "Organisme prêteur" at bounding box center [302, 382] width 190 height 31
type input "cofidis"
click at [491, 387] on input "Montant emprunté" at bounding box center [508, 382] width 176 height 31
type input "5.000"
click at [492, 427] on input "Mensualité" at bounding box center [508, 421] width 176 height 31
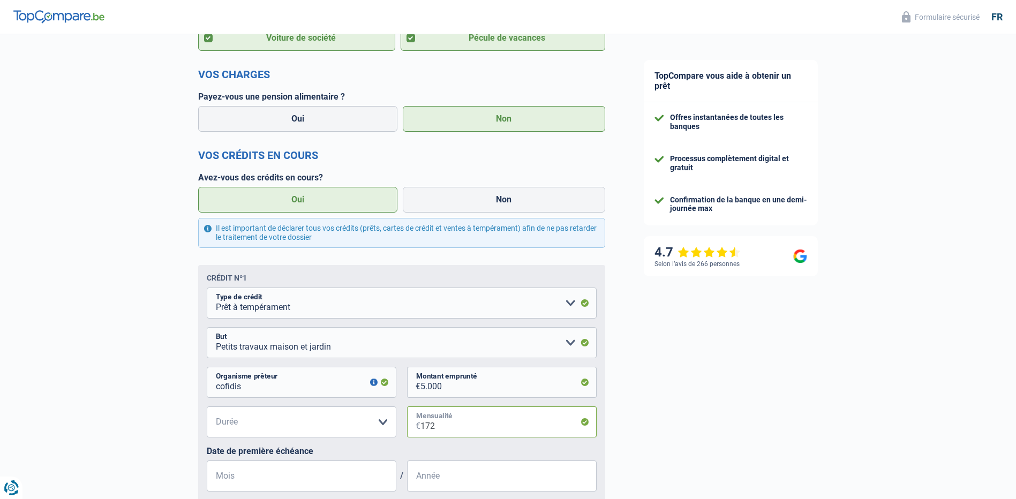
scroll to position [428, 0]
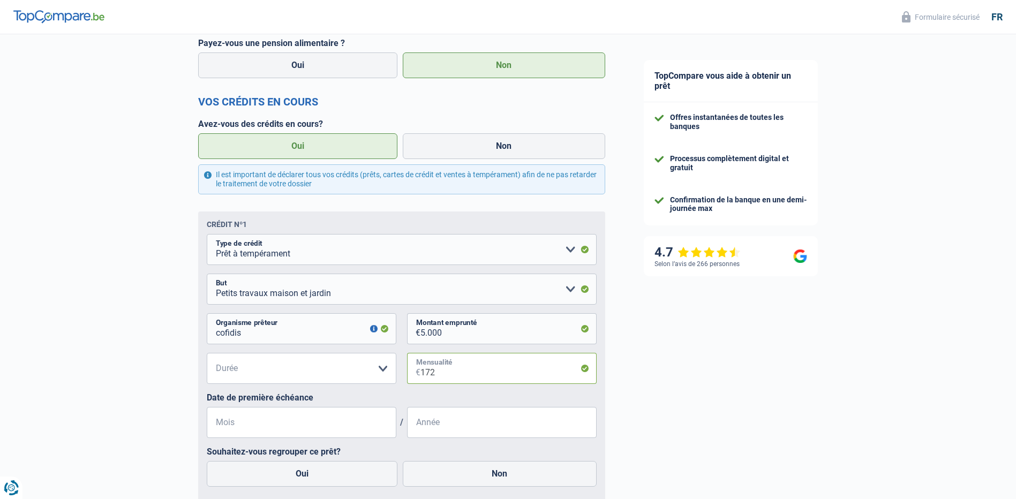
type input "172"
click at [384, 373] on select "12 mois 18 mois 24 mois 30 mois 36 mois Veuillez sélectionner une option" at bounding box center [302, 368] width 190 height 31
select select "12"
click at [207, 355] on select "12 mois 18 mois 24 mois 30 mois 36 mois Veuillez sélectionner une option" at bounding box center [302, 368] width 190 height 31
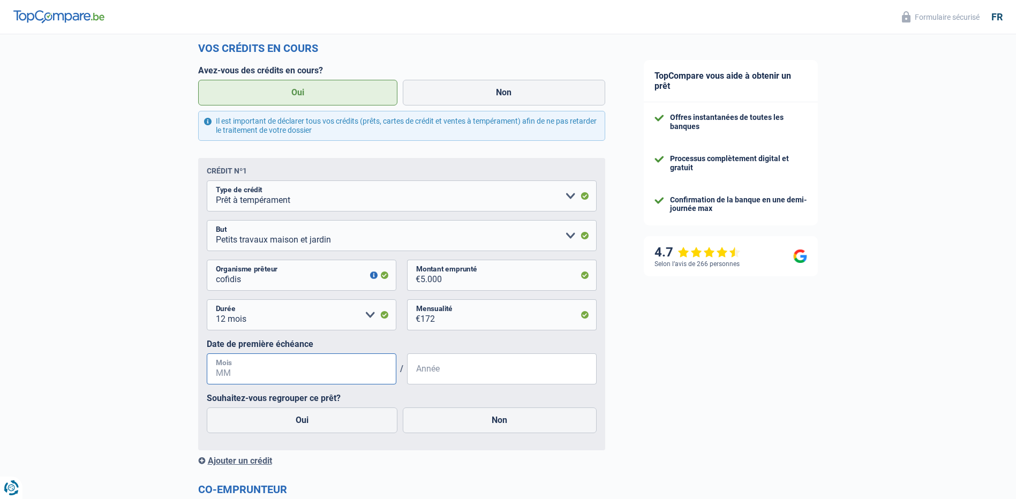
click at [275, 377] on input "Mois" at bounding box center [302, 368] width 190 height 31
type input "7"
click at [461, 371] on input "Année" at bounding box center [502, 368] width 190 height 31
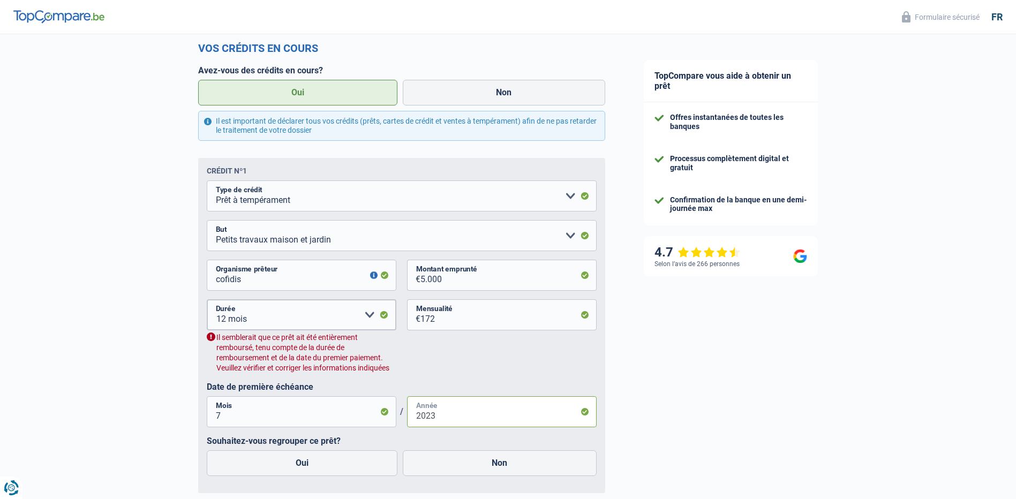
type input "2023"
click at [368, 317] on select "12 mois 18 mois 24 mois 30 mois 36 mois Veuillez sélectionner une option" at bounding box center [302, 314] width 190 height 31
select select "36"
click at [207, 301] on select "12 mois 18 mois 24 mois 30 mois 36 mois Veuillez sélectionner une option" at bounding box center [302, 314] width 190 height 31
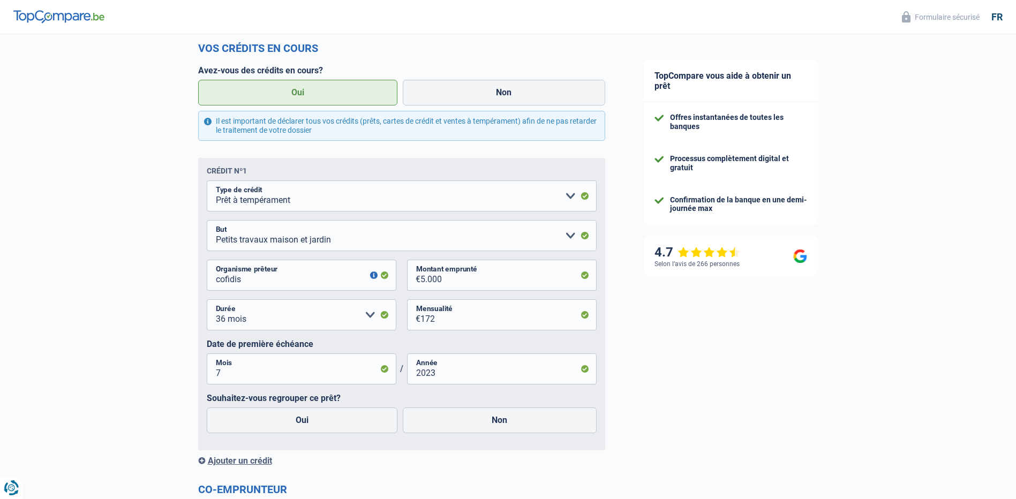
click at [402, 394] on fieldset "Carte ou ouverture de crédit Prêt hypothécaire Vente à tempérament Prêt à tempé…" at bounding box center [402, 310] width 390 height 261
click at [451, 420] on label "Non" at bounding box center [500, 420] width 194 height 26
click at [451, 420] on input "Non" at bounding box center [500, 420] width 194 height 26
radio input "true"
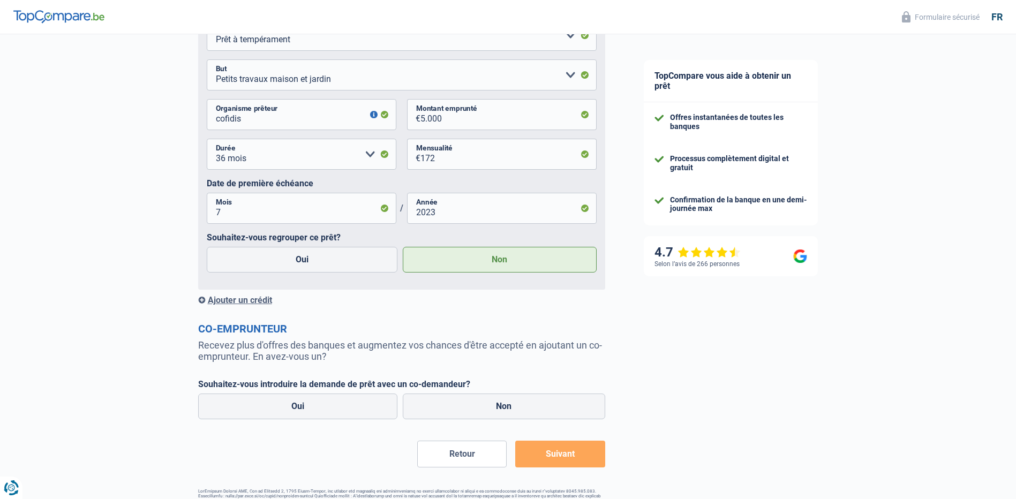
scroll to position [677, 0]
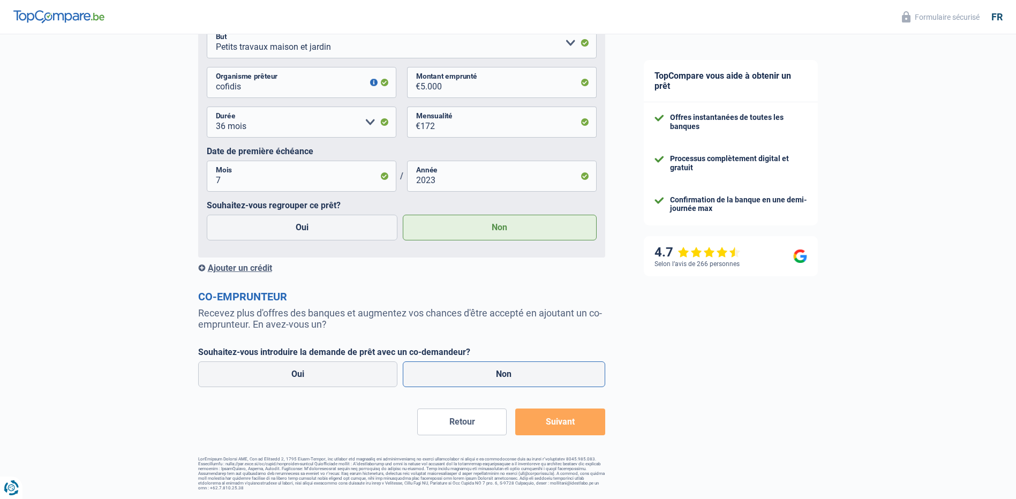
click at [490, 374] on label "Non" at bounding box center [504, 374] width 202 height 26
click at [490, 374] on input "Non" at bounding box center [504, 374] width 202 height 26
radio input "true"
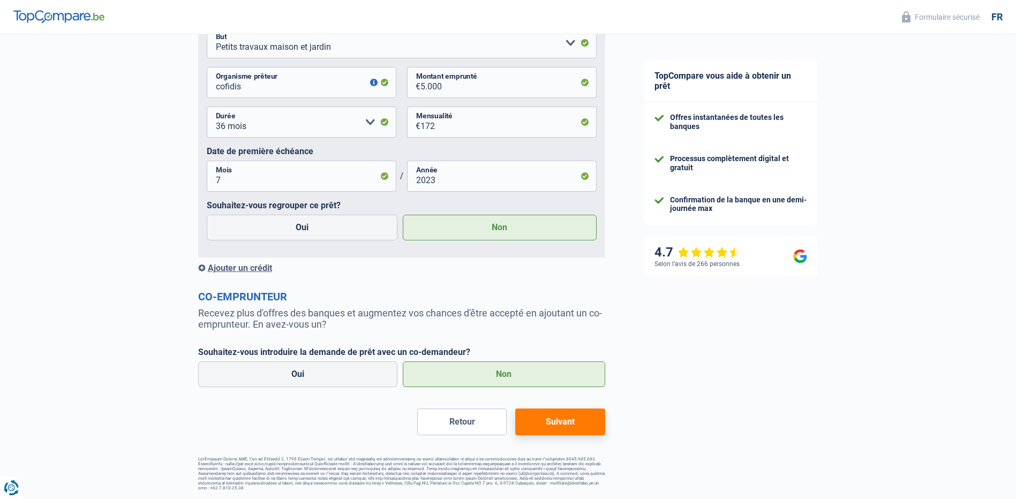
click at [557, 422] on button "Suivant" at bounding box center [559, 422] width 89 height 27
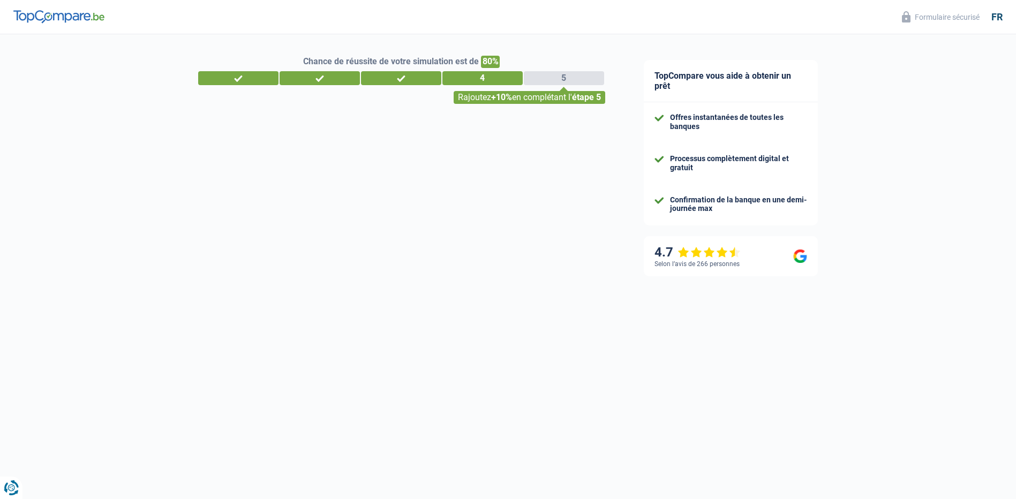
select select "car"
select select "120"
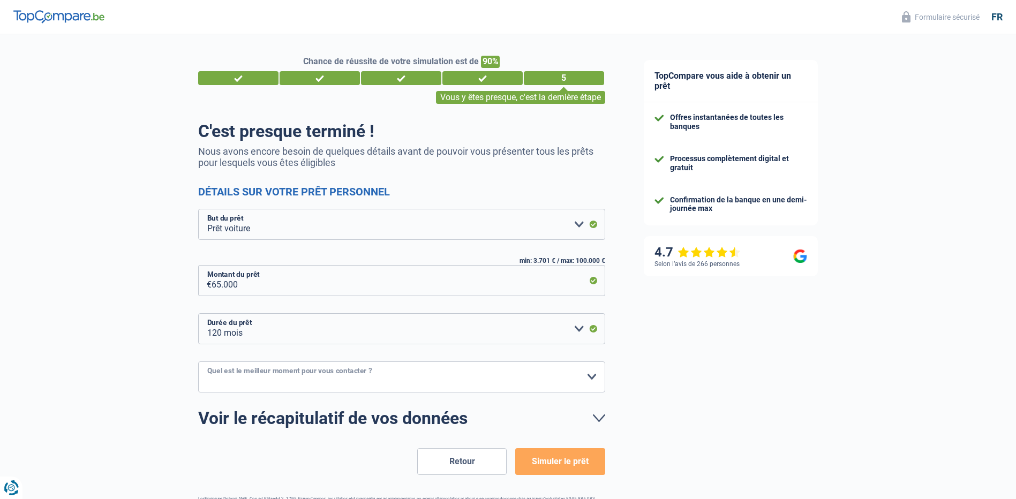
click at [588, 377] on select "10h-12h 12h-14h 14h-16h 16h-18h Veuillez sélectionner une option" at bounding box center [401, 376] width 407 height 31
select select "16-18"
click at [198, 362] on select "10h-12h 12h-14h 14h-16h 16h-18h Veuillez sélectionner une option" at bounding box center [401, 376] width 407 height 31
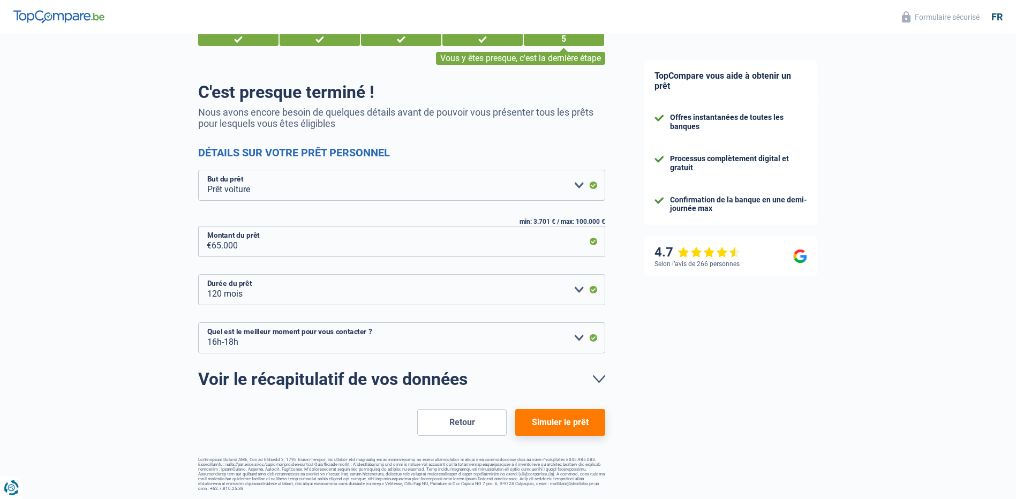
click at [568, 424] on button "Simuler le prêt" at bounding box center [559, 422] width 89 height 27
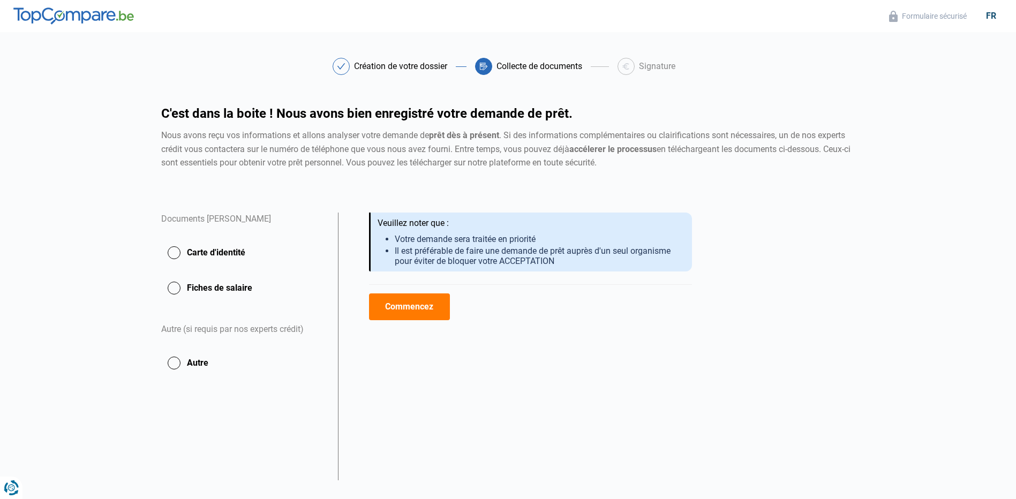
click at [175, 251] on button "Carte d'identité" at bounding box center [243, 252] width 164 height 27
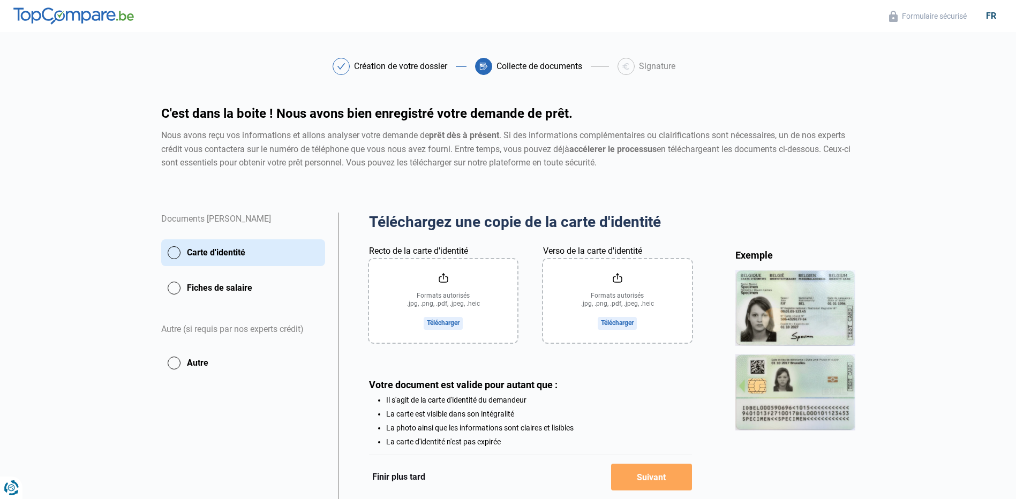
click at [443, 320] on input "Recto de la carte d'identité" at bounding box center [443, 301] width 148 height 84
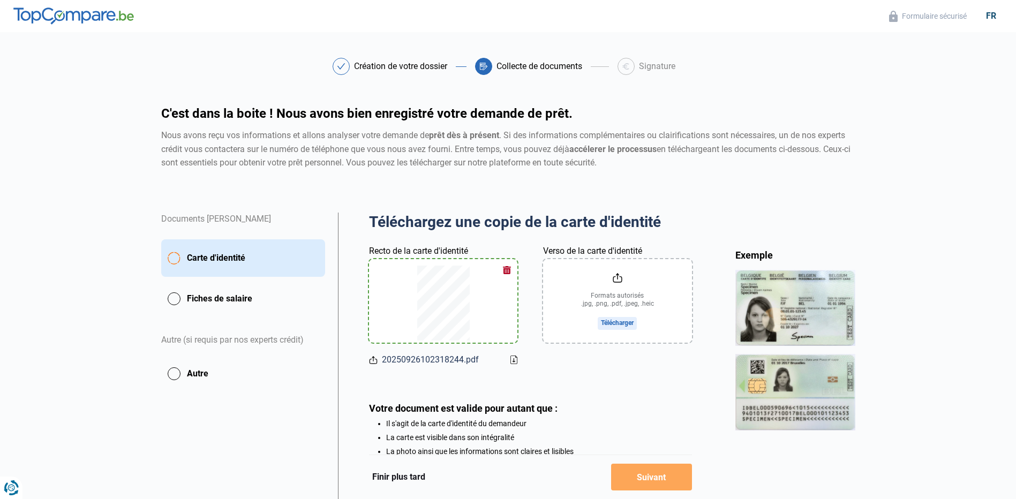
click at [824, 95] on div "Création de votre dossier Collecte de documents Signature Création de votre dos…" at bounding box center [508, 82] width 707 height 49
click at [614, 323] on input "Verso de la carte d'identité" at bounding box center [617, 301] width 148 height 84
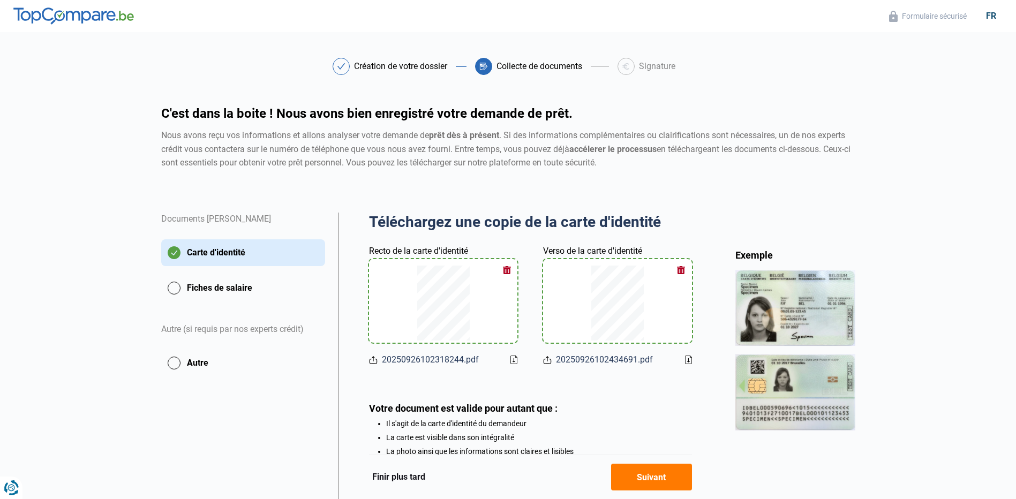
click at [176, 290] on button "Fiches de salaire" at bounding box center [243, 288] width 164 height 27
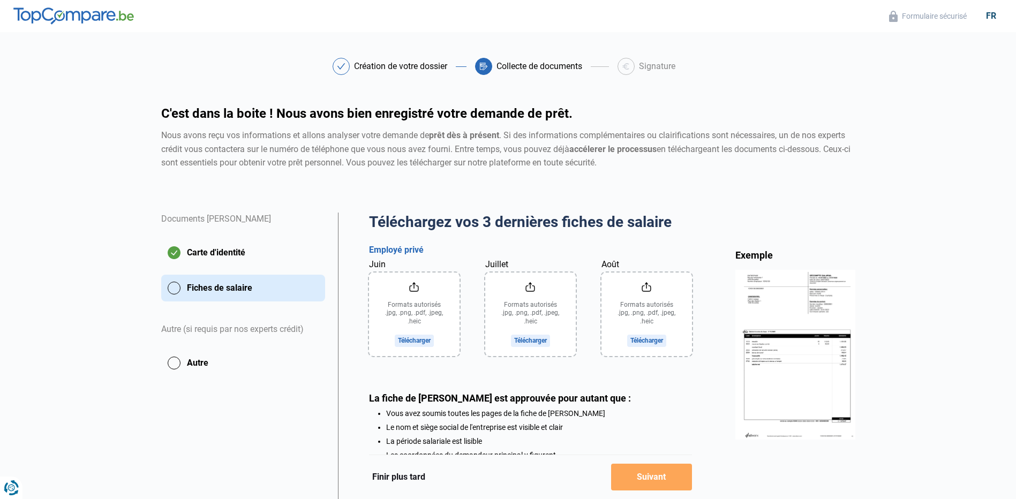
click at [412, 341] on input "Juin" at bounding box center [414, 315] width 90 height 84
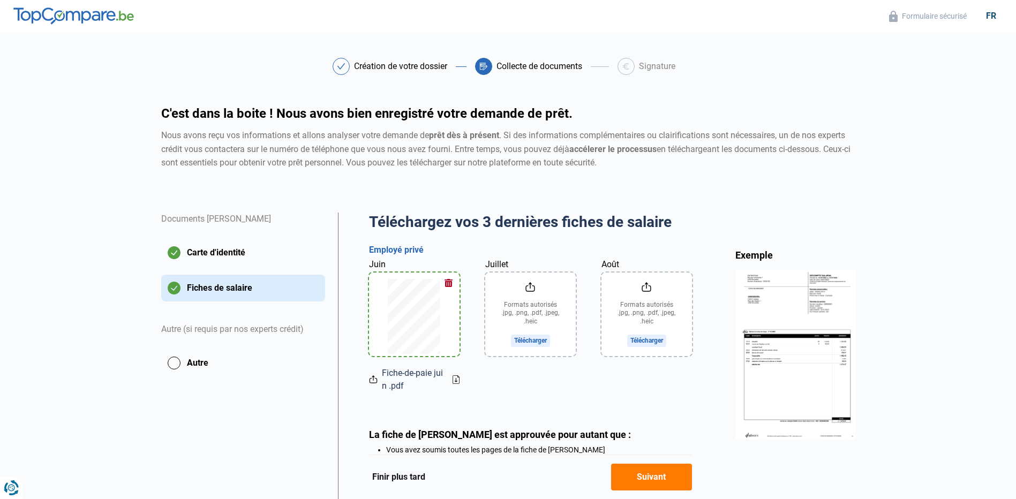
click at [534, 339] on input "Juillet" at bounding box center [530, 315] width 90 height 84
click at [642, 339] on input "Août" at bounding box center [646, 315] width 90 height 84
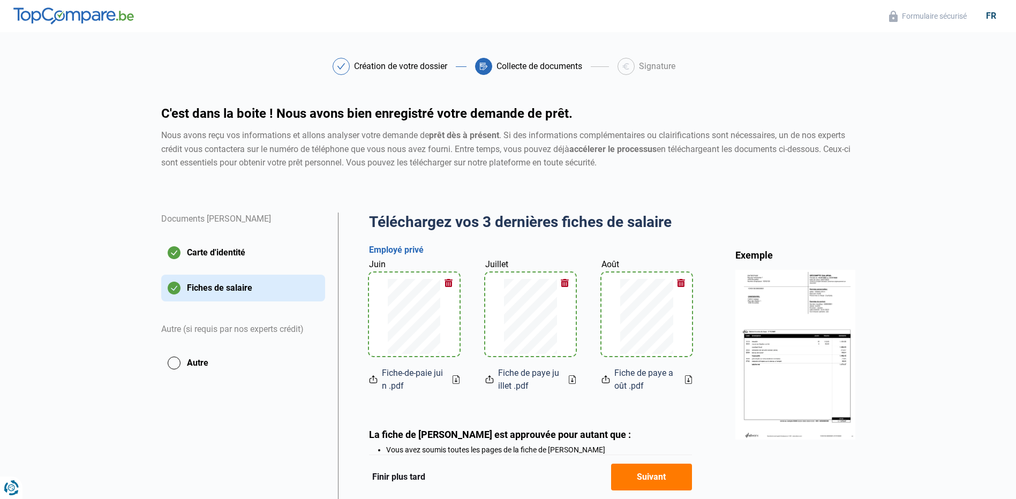
click at [652, 475] on button "Suivant" at bounding box center [651, 477] width 81 height 27
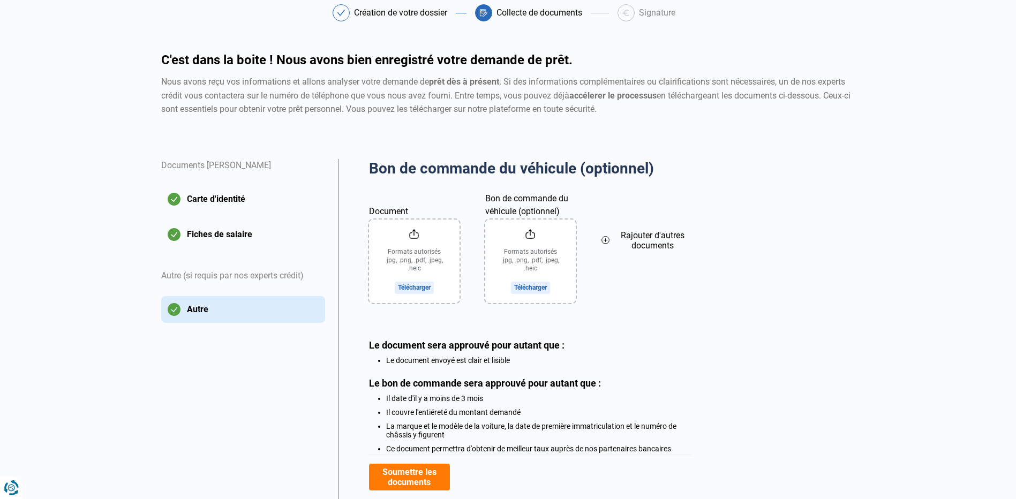
scroll to position [128, 0]
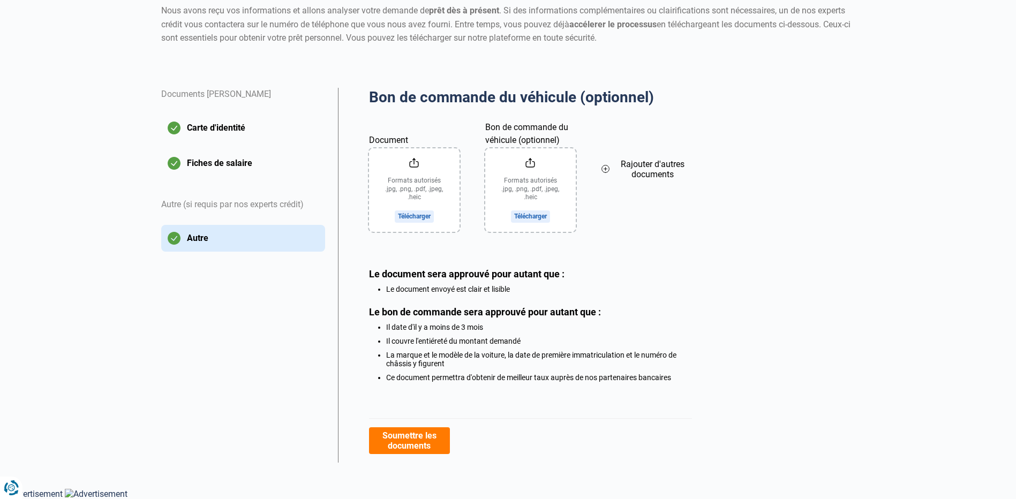
click at [420, 444] on button "Soumettre les documents" at bounding box center [409, 440] width 81 height 27
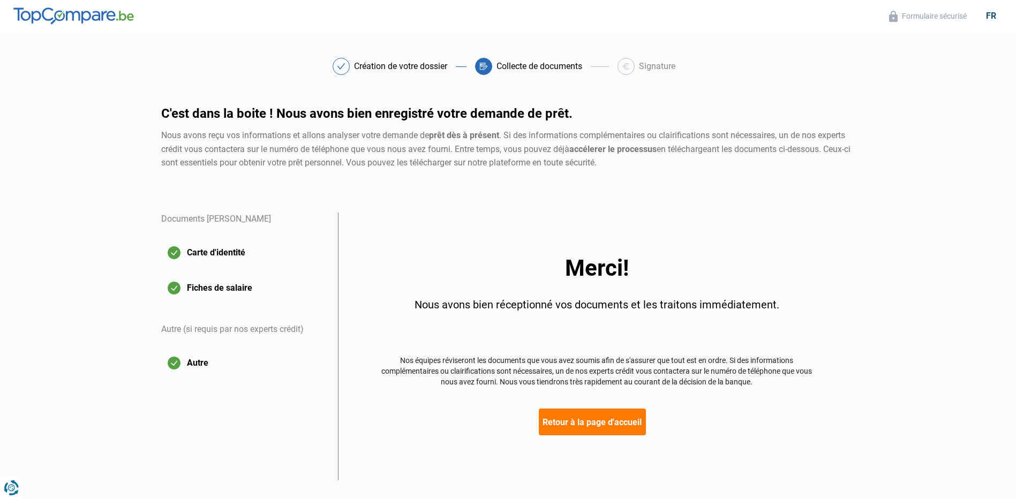
click at [588, 429] on button "Retour à la page d'accueil" at bounding box center [592, 422] width 107 height 27
